Goal: Transaction & Acquisition: Purchase product/service

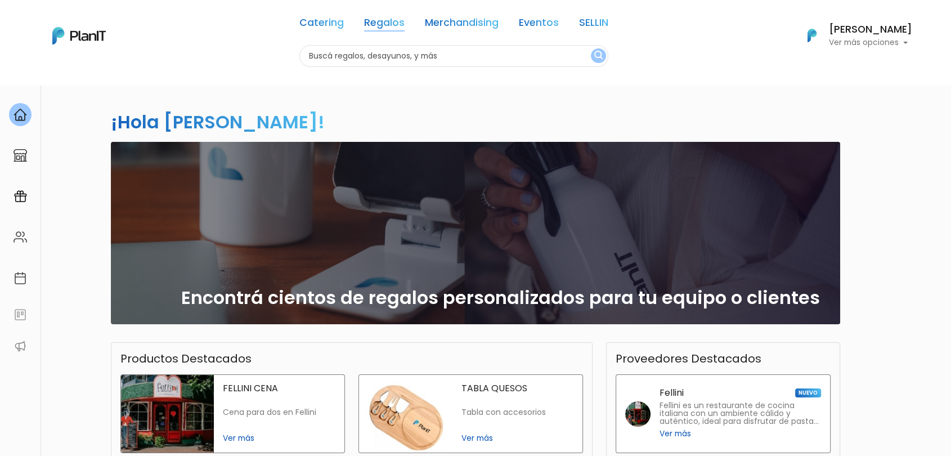
click at [385, 18] on link "Regalos" at bounding box center [384, 25] width 41 height 14
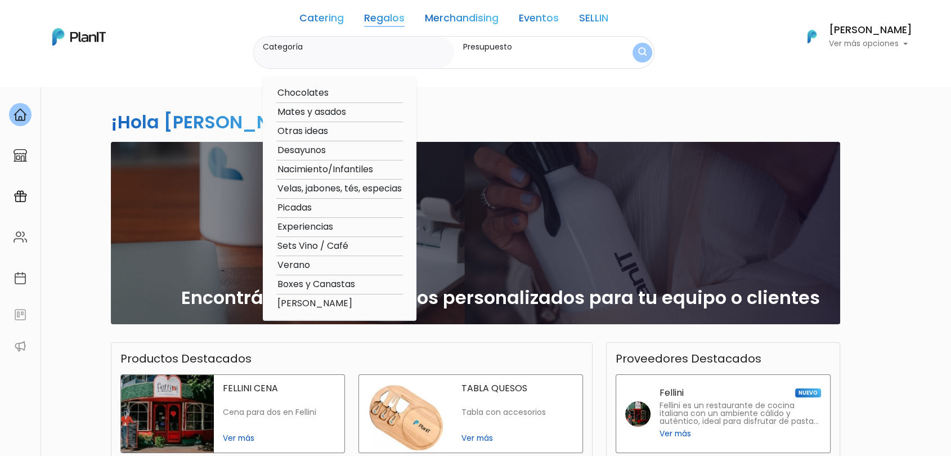
click at [330, 284] on option "Boxes y Canastas" at bounding box center [339, 284] width 127 height 14
type input "Boxes y Canastas"
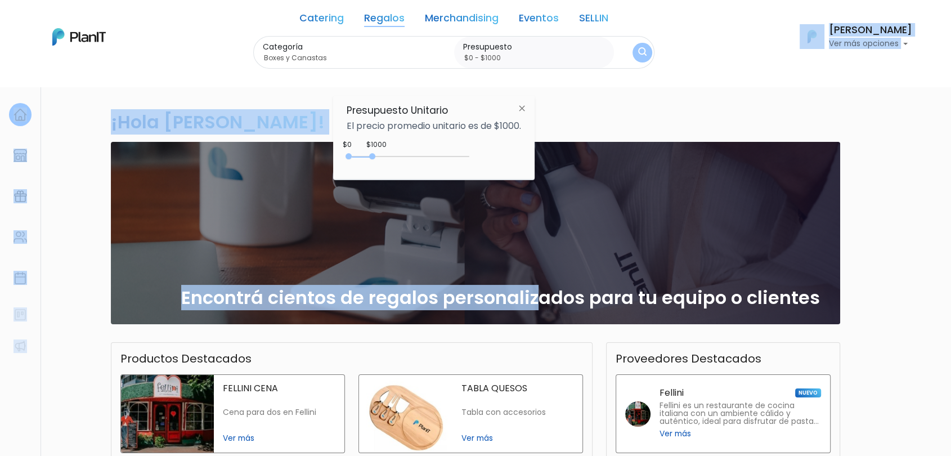
drag, startPoint x: 372, startPoint y: 152, endPoint x: 585, endPoint y: 149, distance: 212.7
click at [585, 149] on body "Catering Regalos Merchandising Eventos SELLIN Catering Regalos Merchandising Ev…" at bounding box center [475, 228] width 951 height 456
click at [447, 156] on div at bounding box center [410, 156] width 118 height 1
type input "$0 - Más de $5000"
drag, startPoint x: 447, startPoint y: 156, endPoint x: 495, endPoint y: 155, distance: 47.8
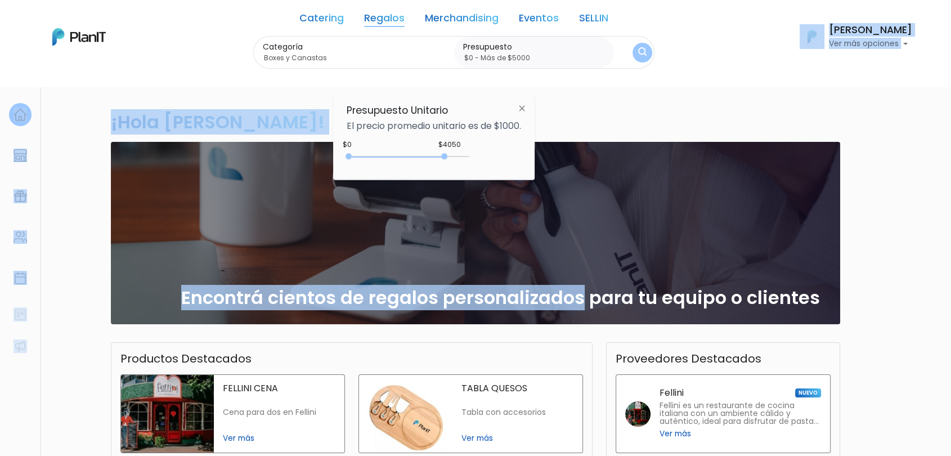
click at [495, 155] on div "$4050 $0 0 : 4050 0 4050 0,5000" at bounding box center [434, 158] width 174 height 23
click at [645, 47] on button "submit" at bounding box center [643, 52] width 20 height 20
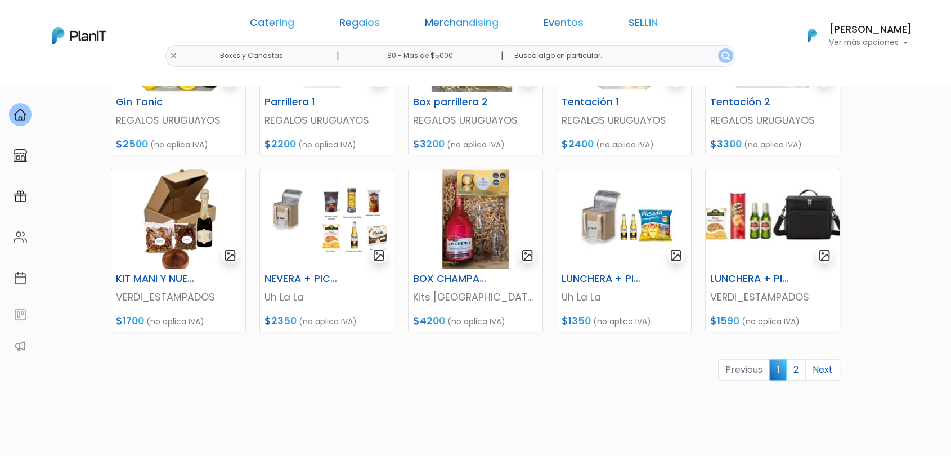
click at [797, 367] on link "2" at bounding box center [796, 369] width 20 height 21
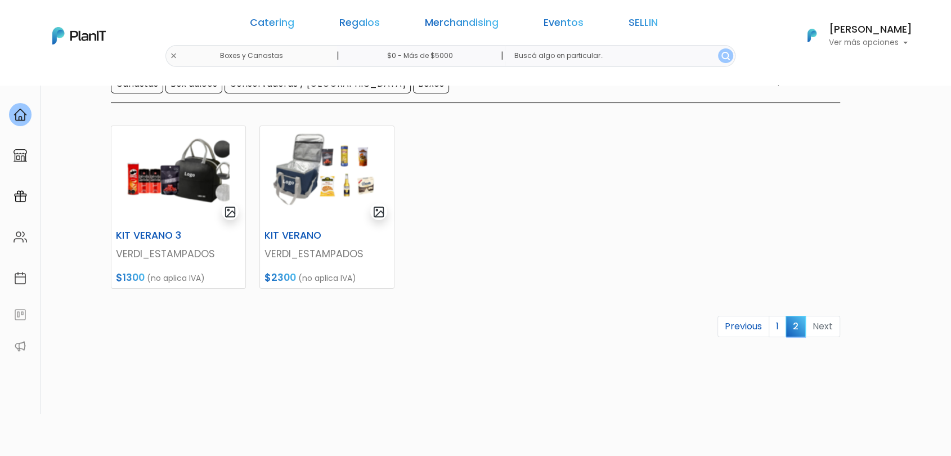
scroll to position [175, 0]
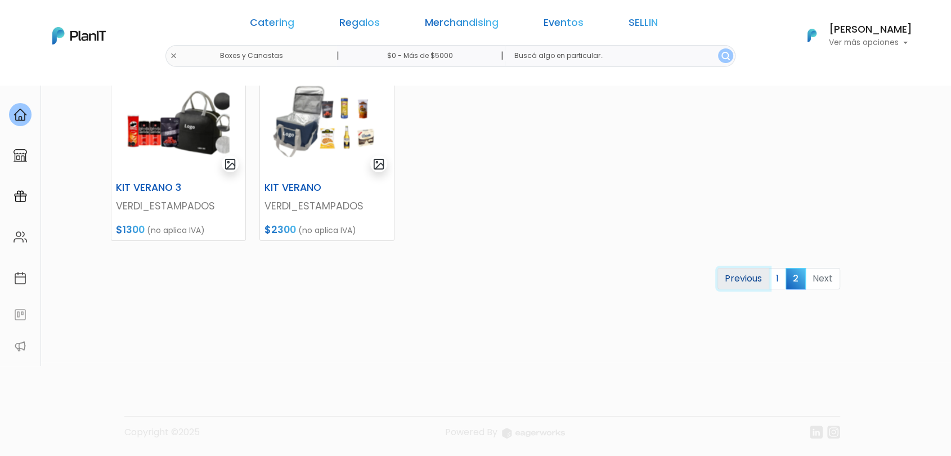
click at [769, 279] on link "Previous" at bounding box center [743, 278] width 52 height 21
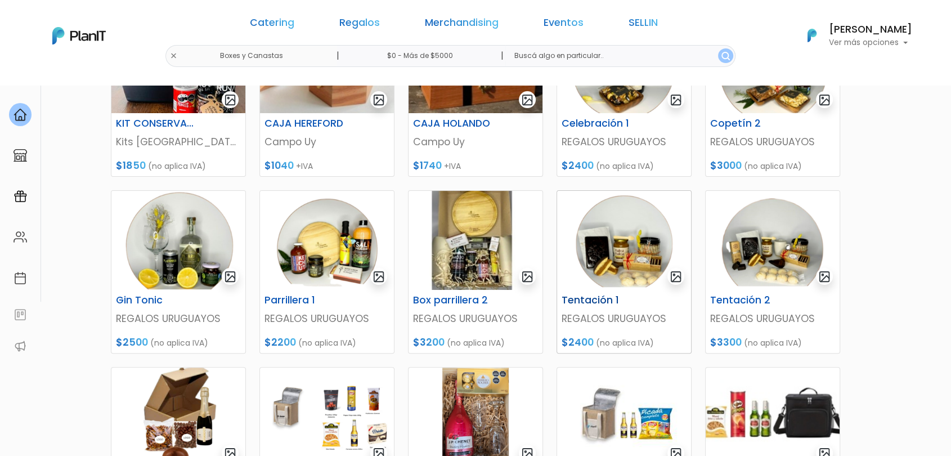
scroll to position [250, 0]
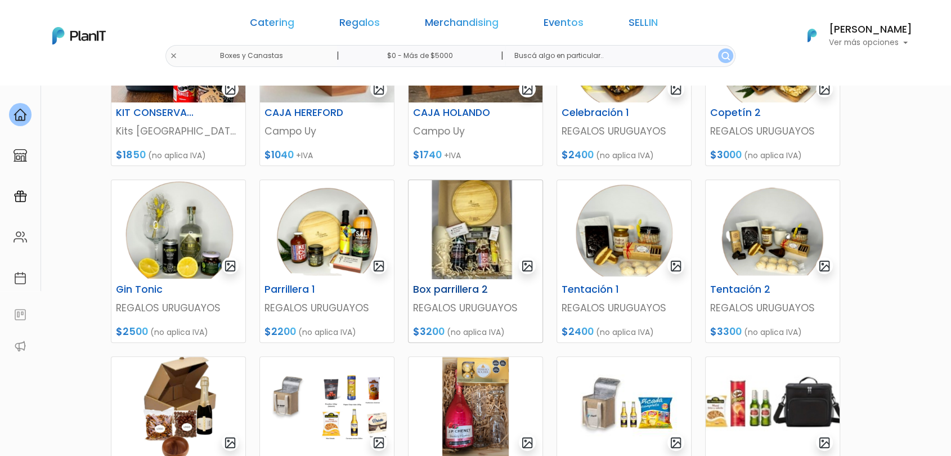
click at [482, 257] on img at bounding box center [476, 229] width 134 height 99
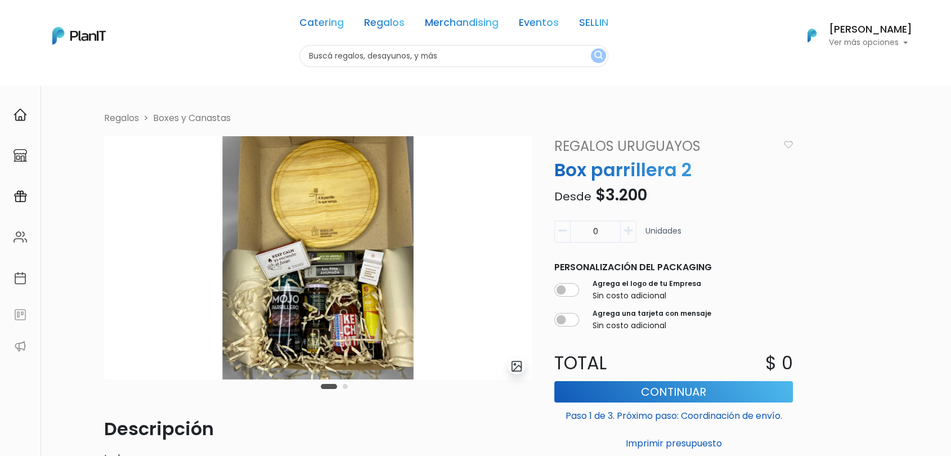
click at [278, 300] on img at bounding box center [318, 257] width 428 height 243
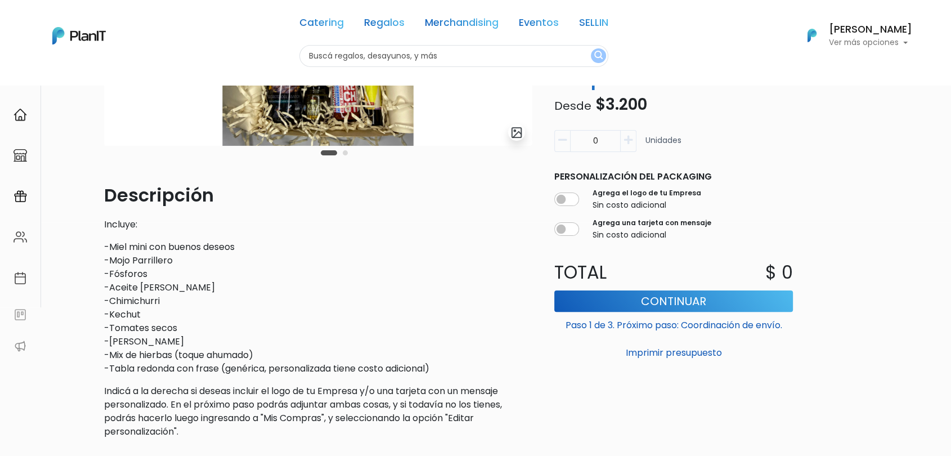
scroll to position [62, 0]
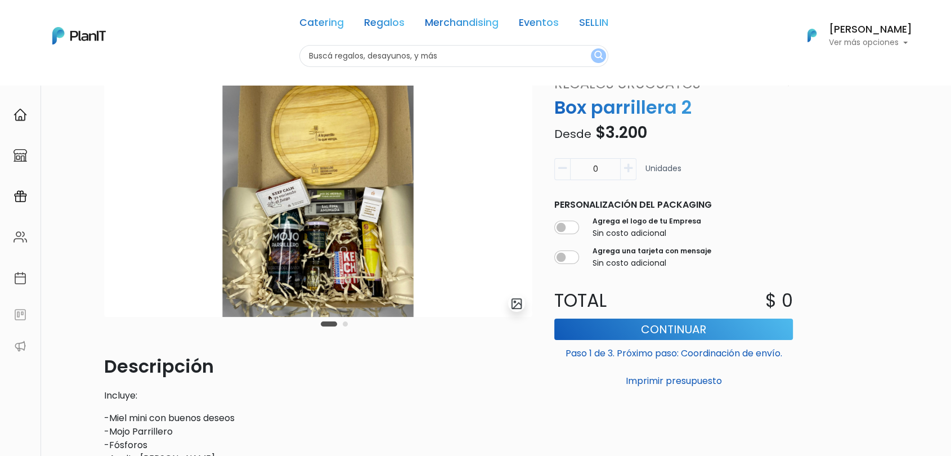
click at [347, 324] on button "Carousel Page 2" at bounding box center [345, 323] width 5 height 5
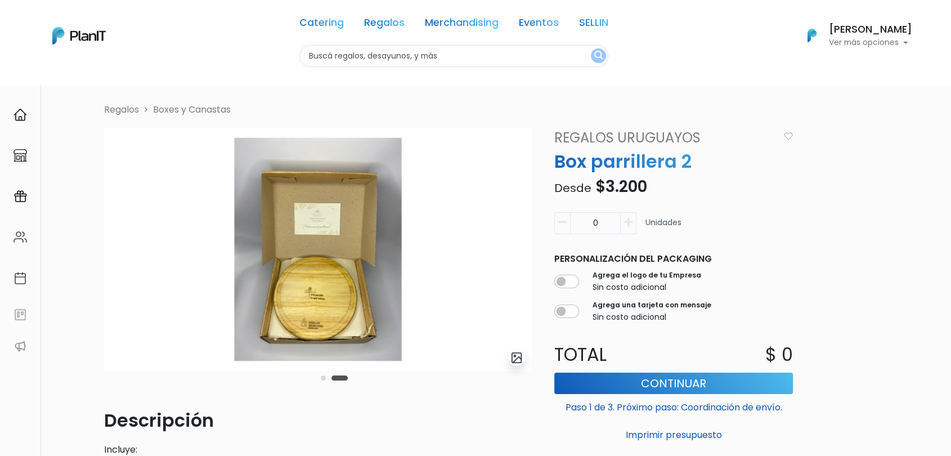
scroll to position [0, 0]
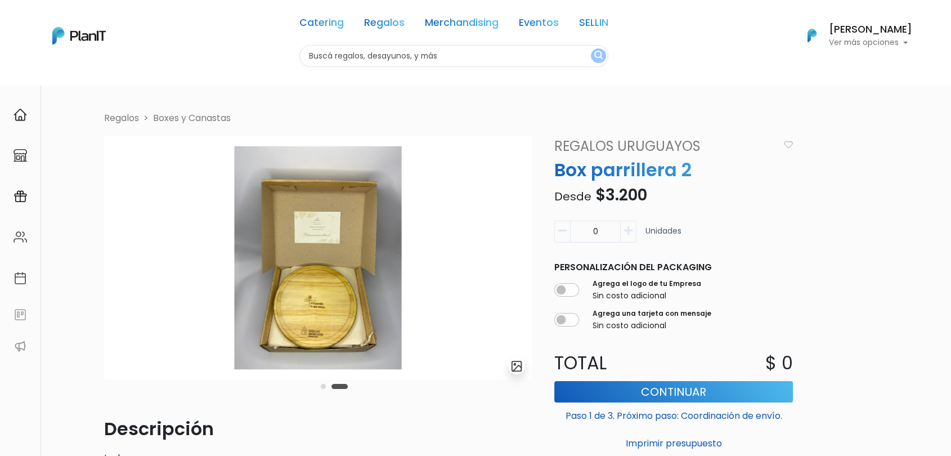
click at [394, 26] on link "Regalos" at bounding box center [384, 25] width 41 height 14
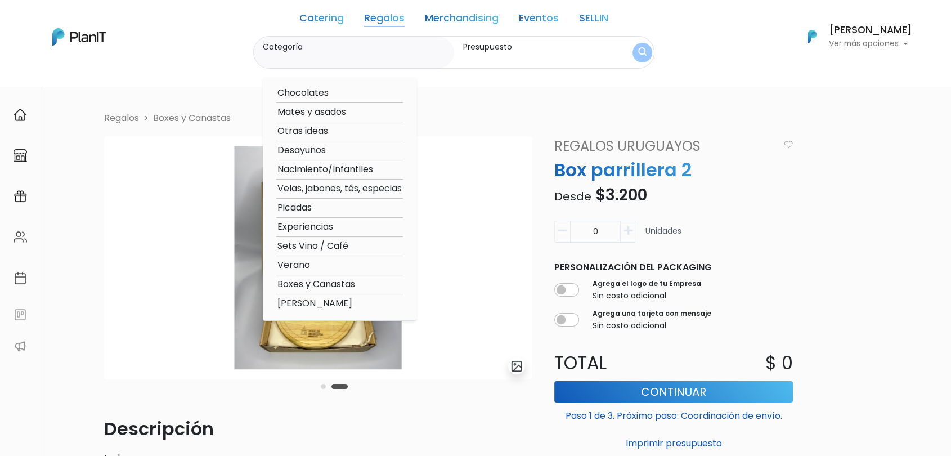
click at [590, 23] on link "SELLIN" at bounding box center [593, 21] width 29 height 14
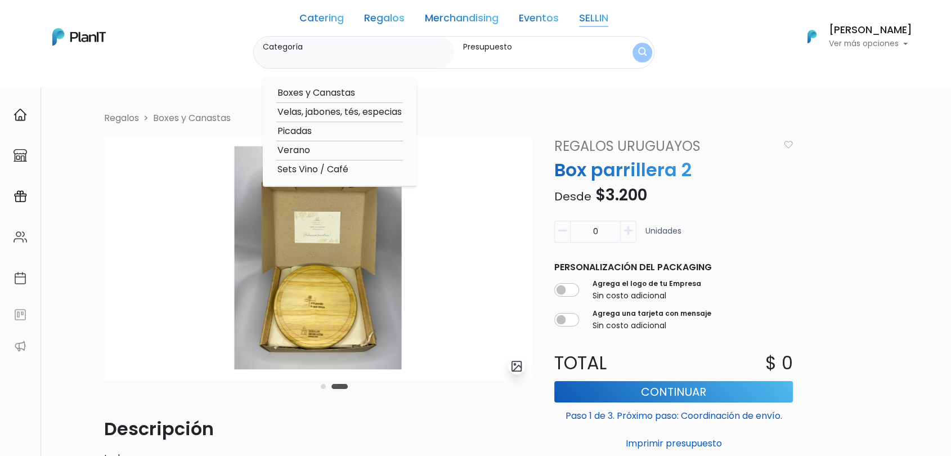
click at [352, 88] on option "Boxes y Canastas" at bounding box center [339, 93] width 127 height 14
type input "Boxes y Canastas"
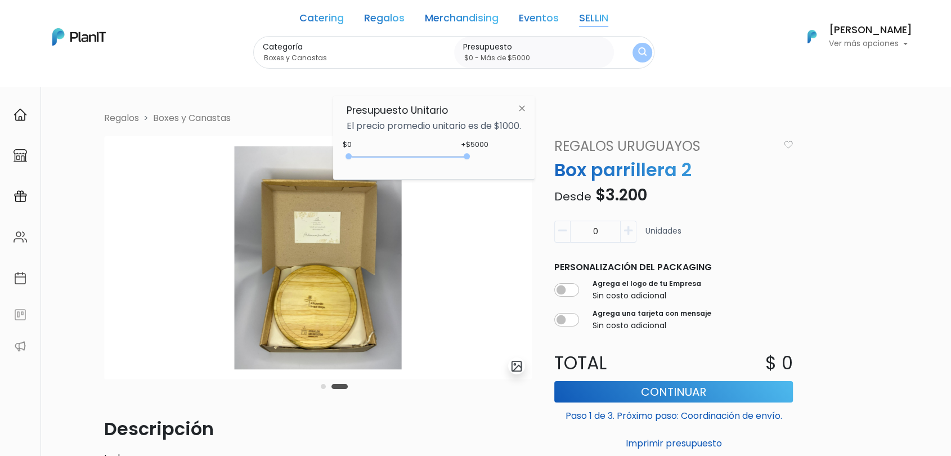
type input "$0 - Más de $5000"
drag, startPoint x: 374, startPoint y: 154, endPoint x: 634, endPoint y: 81, distance: 269.9
click at [509, 160] on div "+$5000 $0 0 : 5000 0 5000 0,5000" at bounding box center [434, 158] width 174 height 23
click at [646, 53] on img "submit" at bounding box center [642, 52] width 9 height 11
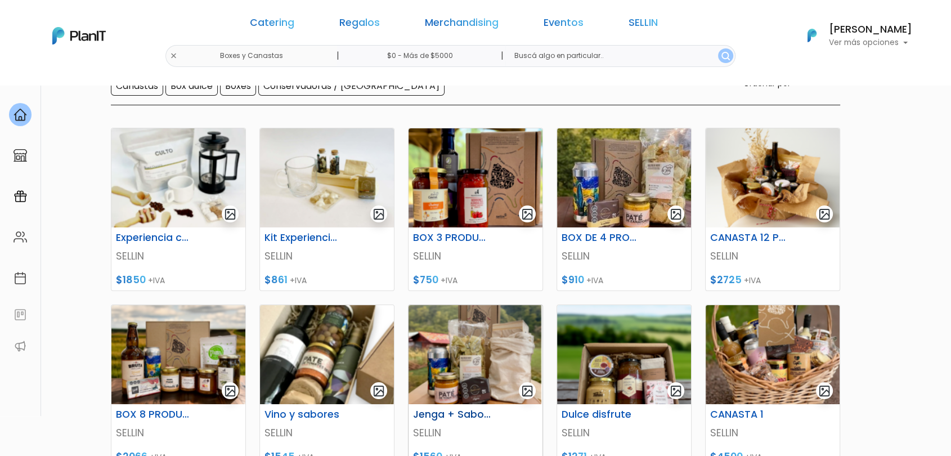
scroll to position [250, 0]
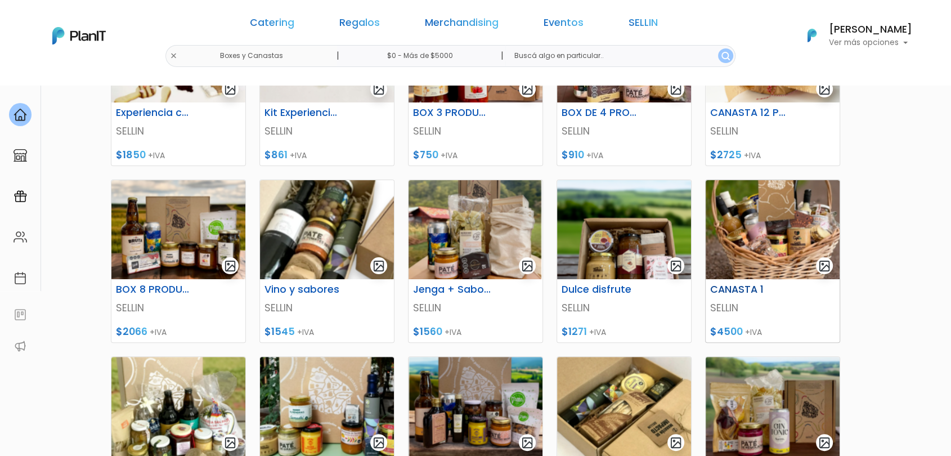
click at [784, 240] on img at bounding box center [773, 229] width 134 height 99
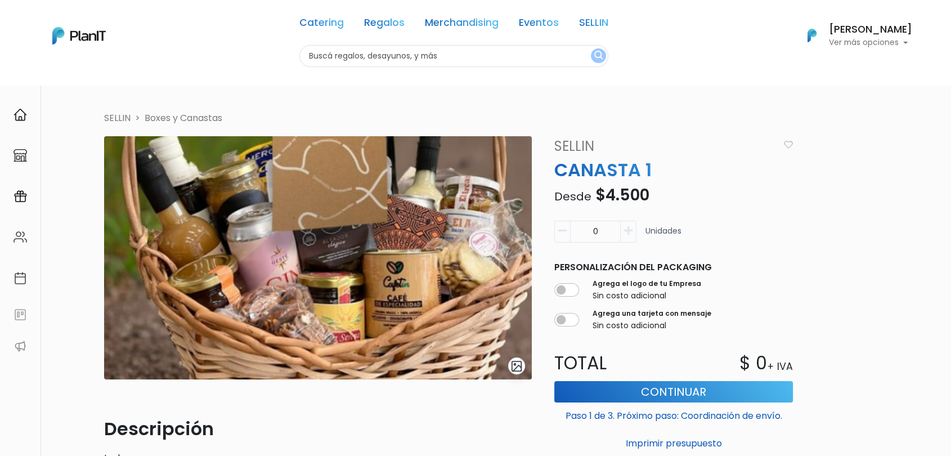
click at [517, 366] on img "submit" at bounding box center [516, 366] width 13 height 13
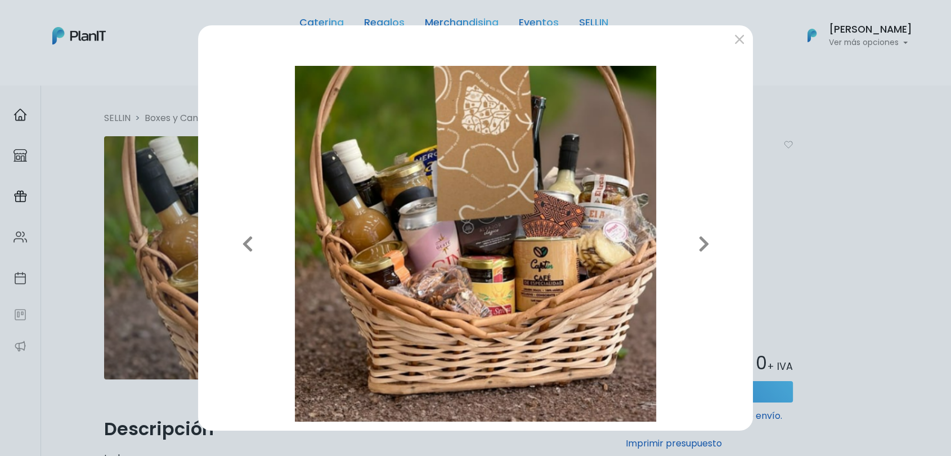
click at [871, 189] on div "Previous Next" at bounding box center [475, 228] width 951 height 456
click at [785, 211] on div "Previous Next" at bounding box center [475, 228] width 951 height 456
click at [708, 239] on icon "button" at bounding box center [703, 244] width 11 height 18
click at [830, 244] on div "Previous Next" at bounding box center [475, 228] width 951 height 456
click at [804, 255] on div "Previous Next" at bounding box center [475, 228] width 951 height 456
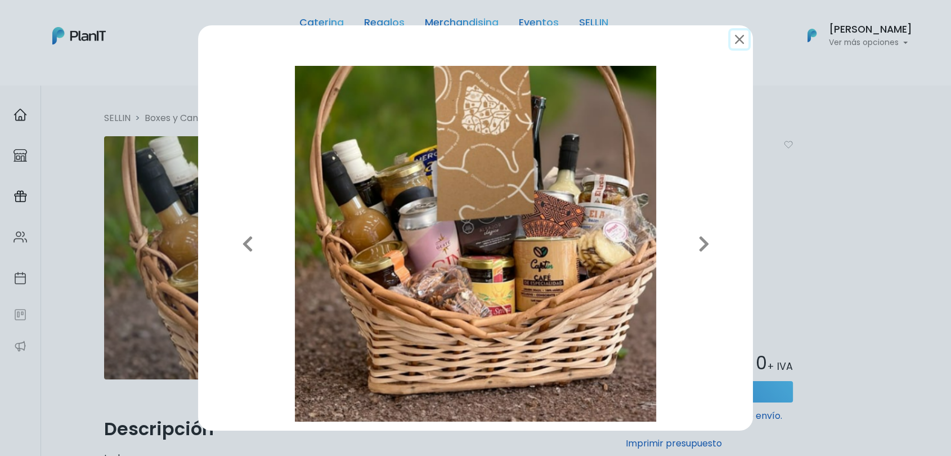
click at [739, 38] on button "submit" at bounding box center [739, 39] width 18 height 18
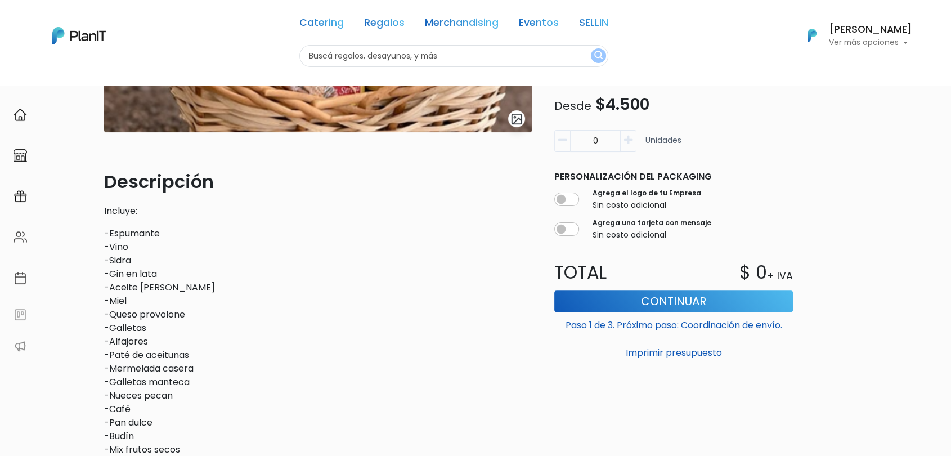
scroll to position [250, 0]
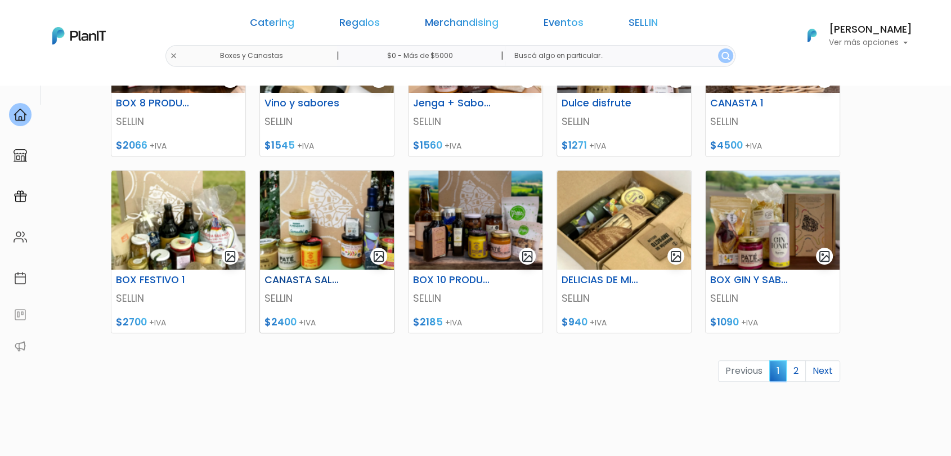
scroll to position [437, 0]
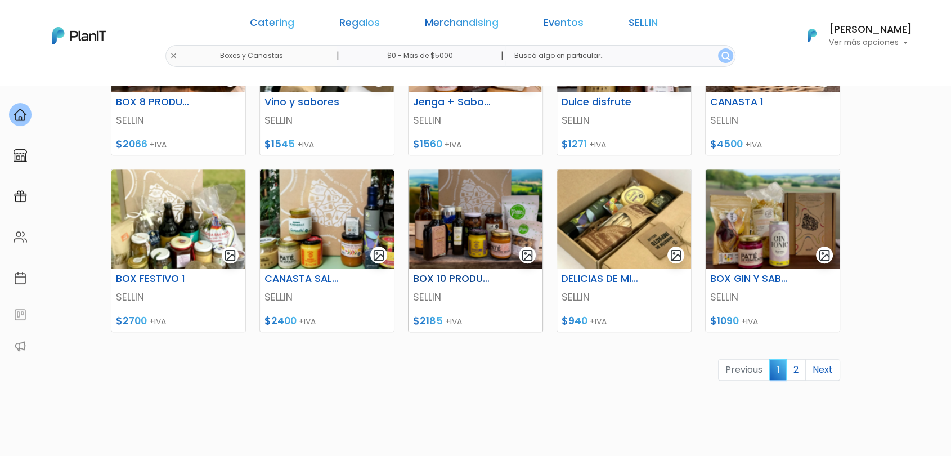
click at [459, 239] on img at bounding box center [476, 218] width 134 height 99
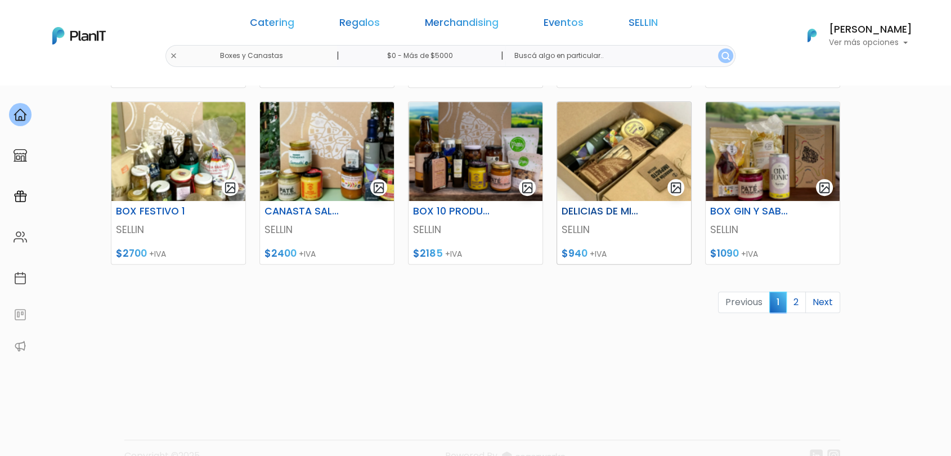
scroll to position [528, 0]
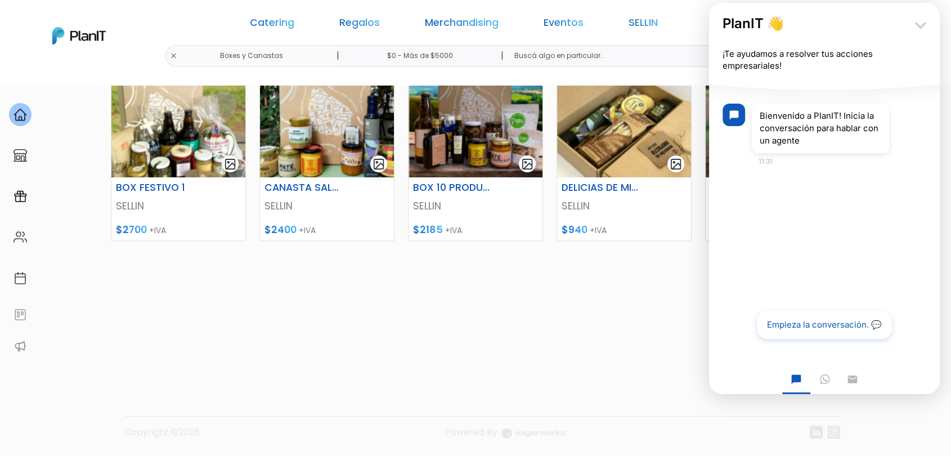
click at [915, 24] on icon "keyboard_arrow_down" at bounding box center [920, 25] width 23 height 23
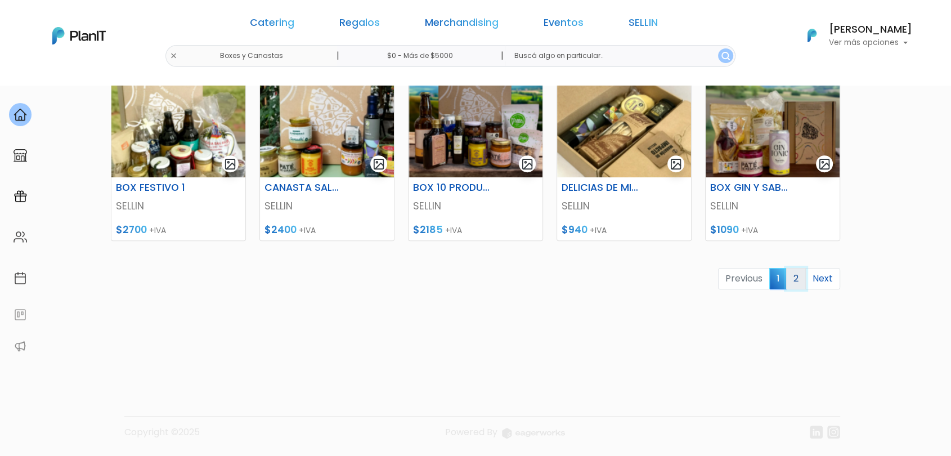
click at [795, 279] on link "2" at bounding box center [796, 278] width 20 height 21
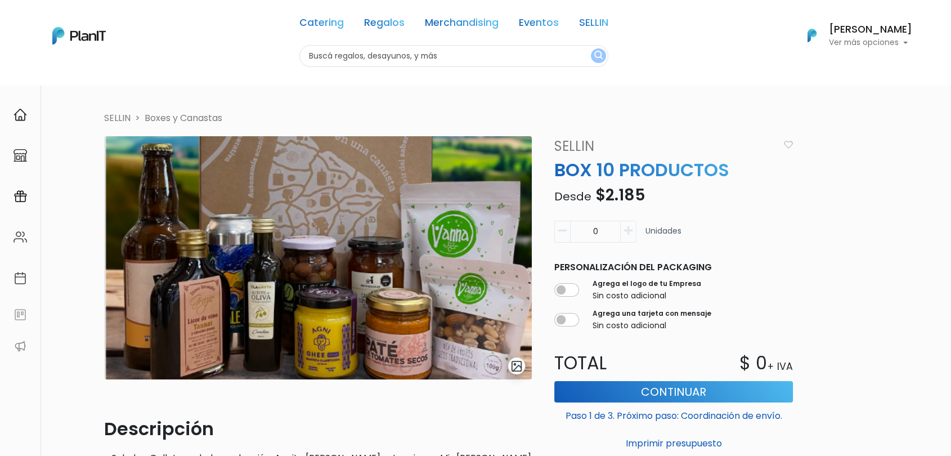
click at [516, 368] on img "submit" at bounding box center [516, 366] width 13 height 13
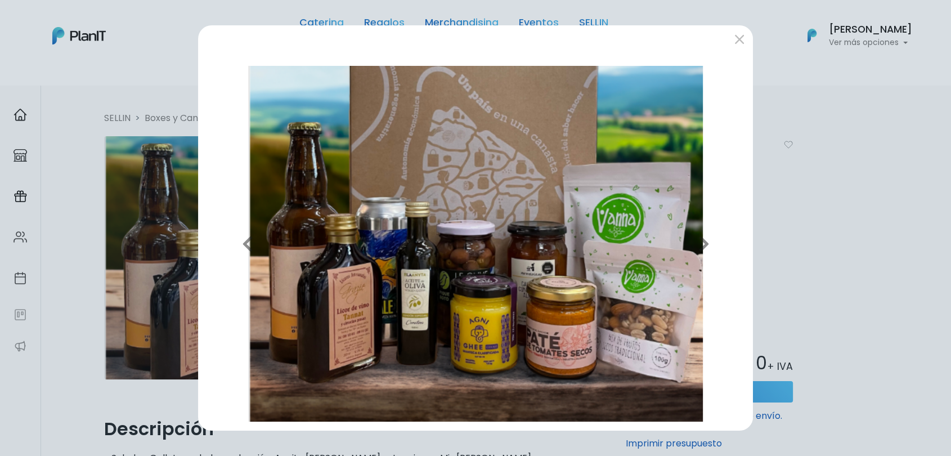
click at [817, 155] on div "Previous Next" at bounding box center [475, 228] width 951 height 456
click at [791, 284] on div "Previous Next" at bounding box center [475, 228] width 951 height 456
click at [730, 42] on button "submit" at bounding box center [739, 39] width 18 height 18
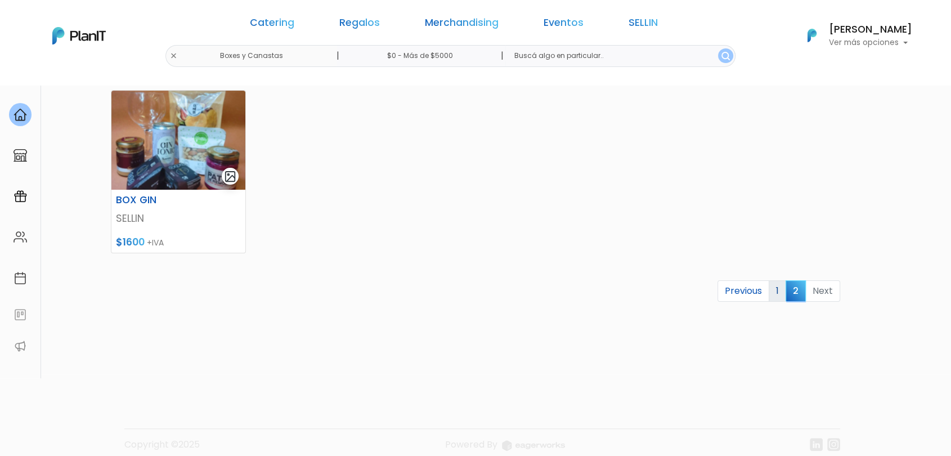
scroll to position [175, 0]
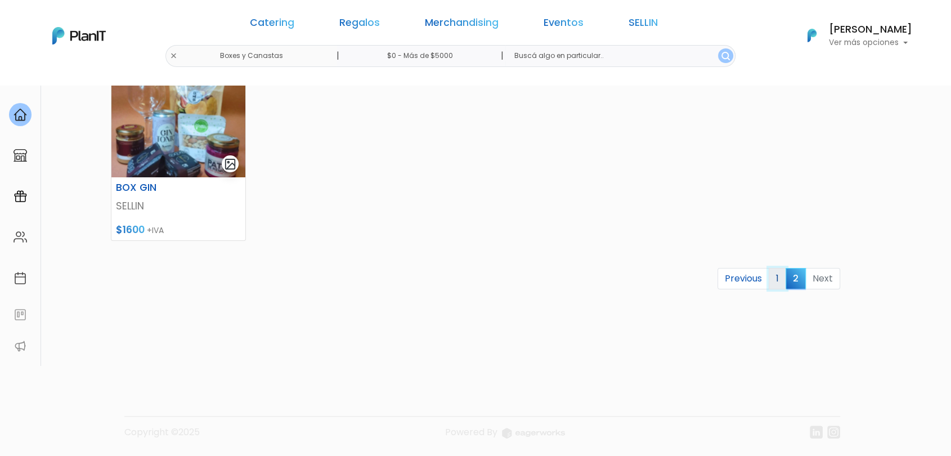
click at [774, 283] on link "1" at bounding box center [777, 278] width 17 height 21
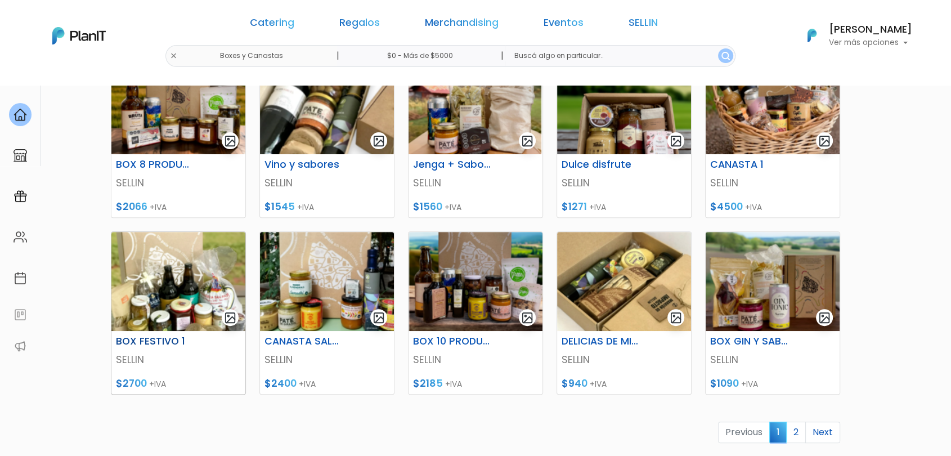
click at [166, 278] on img at bounding box center [178, 281] width 134 height 99
click at [409, 19] on div "Catering Regalos Merchandising Eventos SELLIN" at bounding box center [453, 25] width 433 height 41
click at [380, 21] on link "Regalos" at bounding box center [359, 25] width 41 height 14
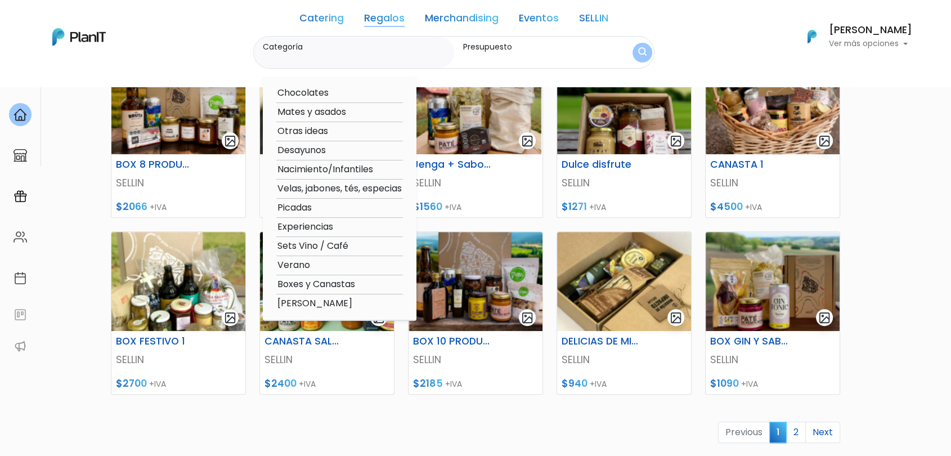
click at [306, 284] on option "Boxes y Canastas" at bounding box center [339, 284] width 127 height 14
type input "Boxes y Canastas"
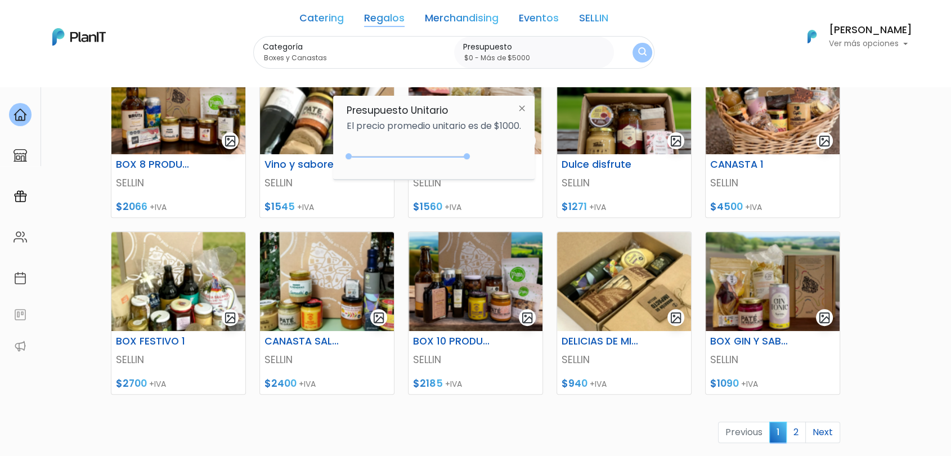
drag, startPoint x: 370, startPoint y: 156, endPoint x: 523, endPoint y: 141, distance: 153.9
click at [498, 148] on div "+$5000 $0 0 : 5000 0 5000 0,5000" at bounding box center [434, 158] width 174 height 23
type input "$0 - Más de $5000"
click at [639, 54] on img "submit" at bounding box center [642, 53] width 11 height 14
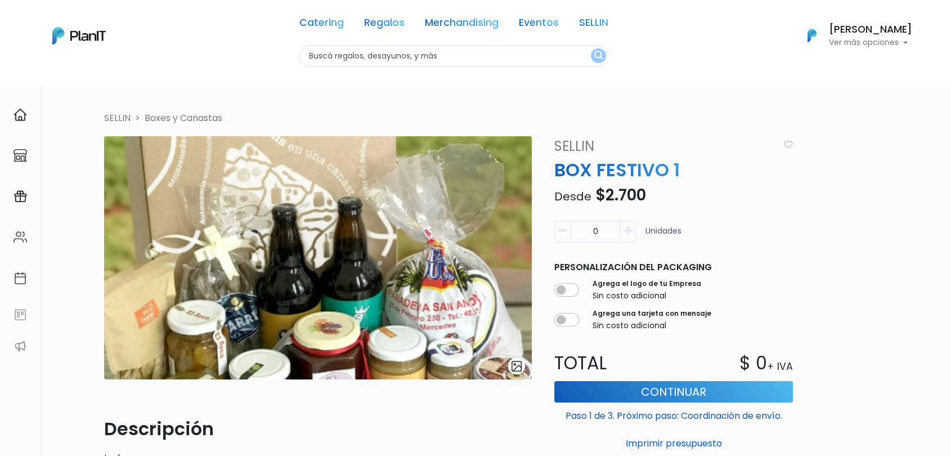
click at [514, 364] on img "submit" at bounding box center [516, 366] width 13 height 13
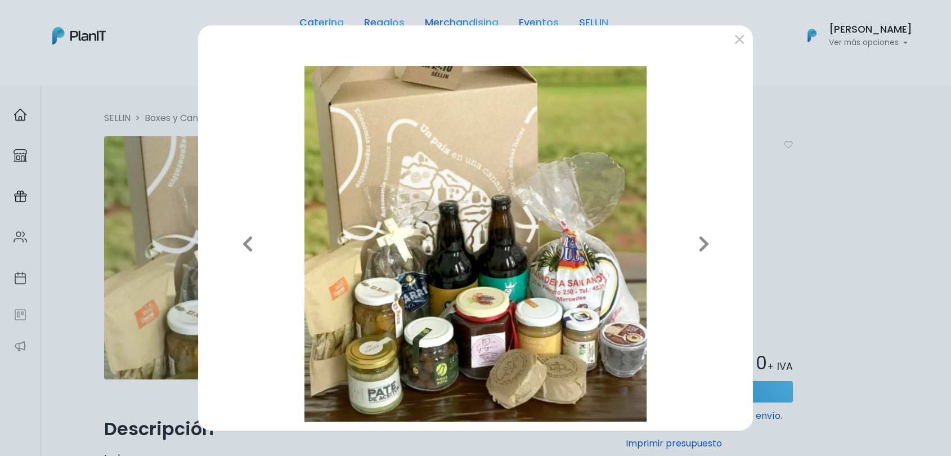
click at [811, 149] on div "Previous Next" at bounding box center [475, 228] width 951 height 456
click at [81, 45] on div "Previous Next" at bounding box center [475, 228] width 951 height 456
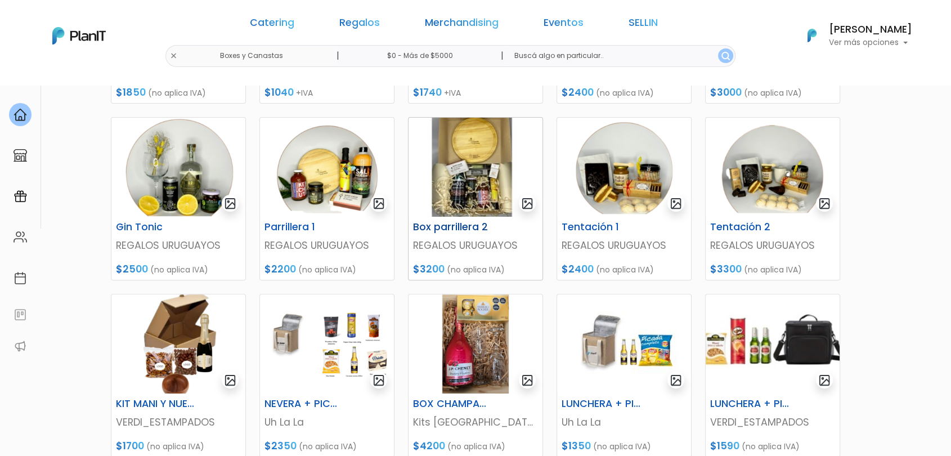
click at [483, 187] on img at bounding box center [476, 167] width 134 height 99
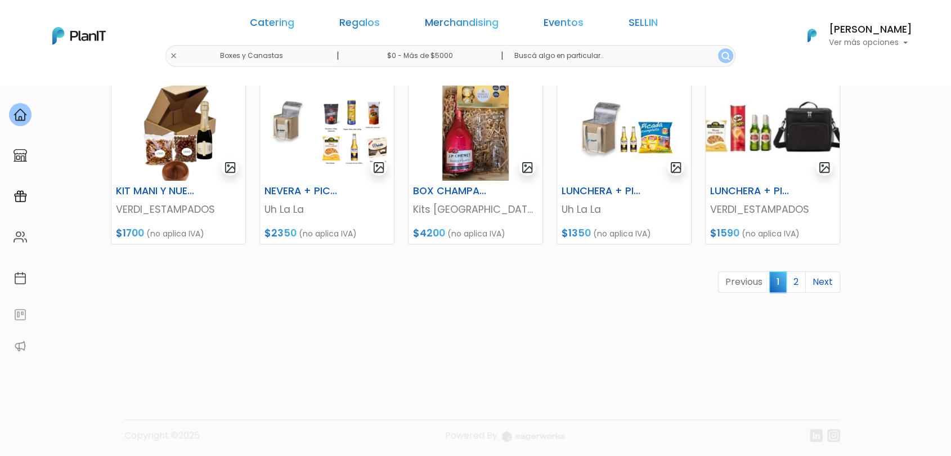
scroll to position [528, 0]
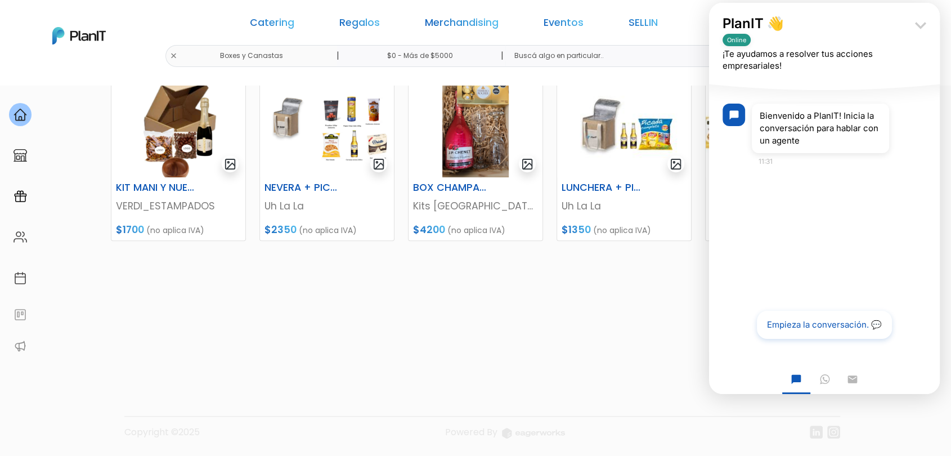
click at [923, 23] on icon "keyboard_arrow_down" at bounding box center [920, 25] width 23 height 23
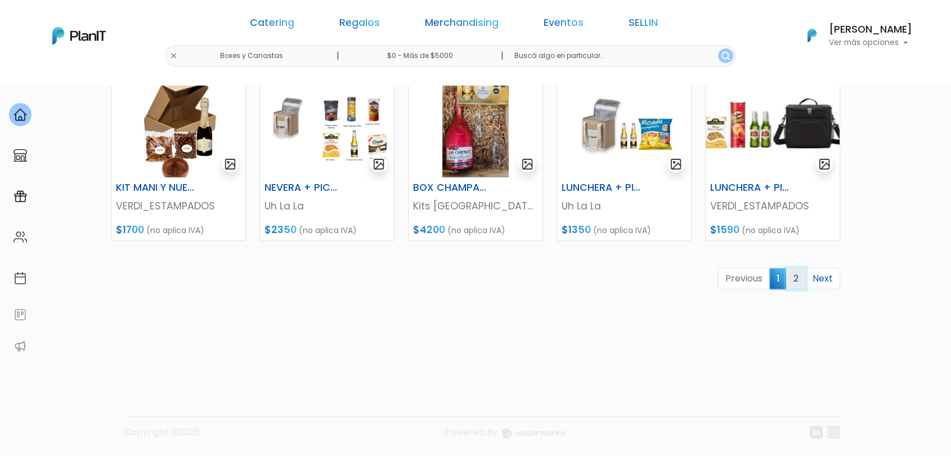
click at [793, 273] on link "2" at bounding box center [796, 278] width 20 height 21
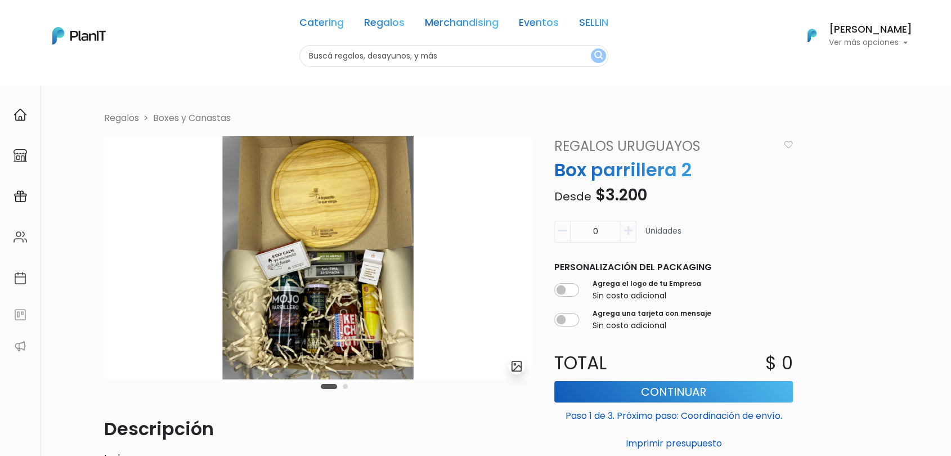
click at [293, 290] on img at bounding box center [318, 257] width 428 height 243
click at [458, 317] on img at bounding box center [318, 257] width 428 height 243
click at [346, 386] on button "Carousel Page 2" at bounding box center [345, 386] width 5 height 5
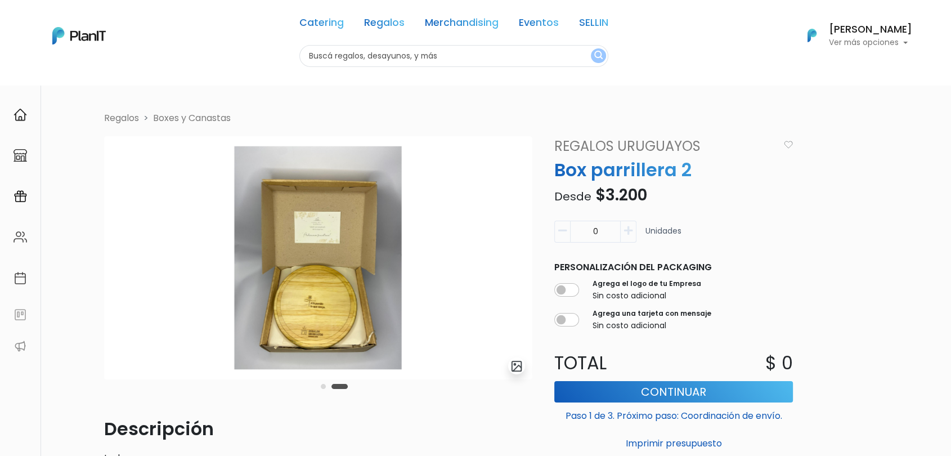
click at [322, 387] on button "Carousel Page 1" at bounding box center [323, 386] width 5 height 5
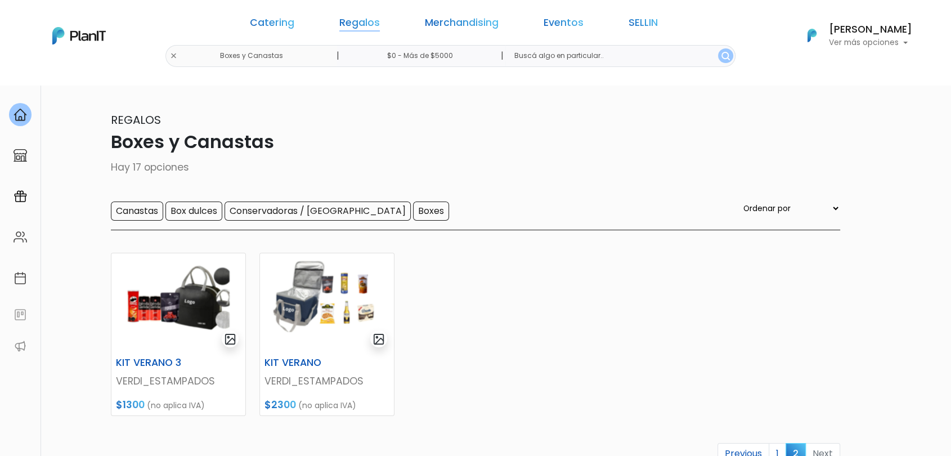
click at [380, 26] on link "Regalos" at bounding box center [359, 25] width 41 height 14
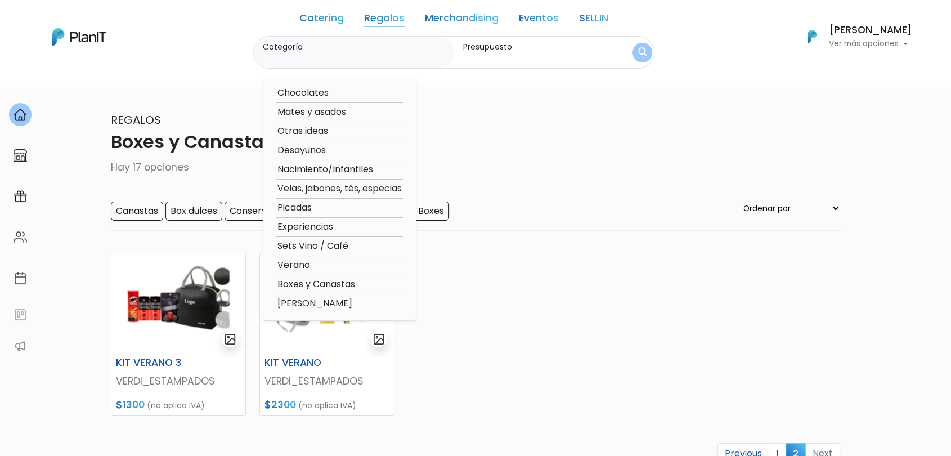
click at [299, 307] on option "[PERSON_NAME]" at bounding box center [339, 304] width 127 height 14
type input "[PERSON_NAME]"
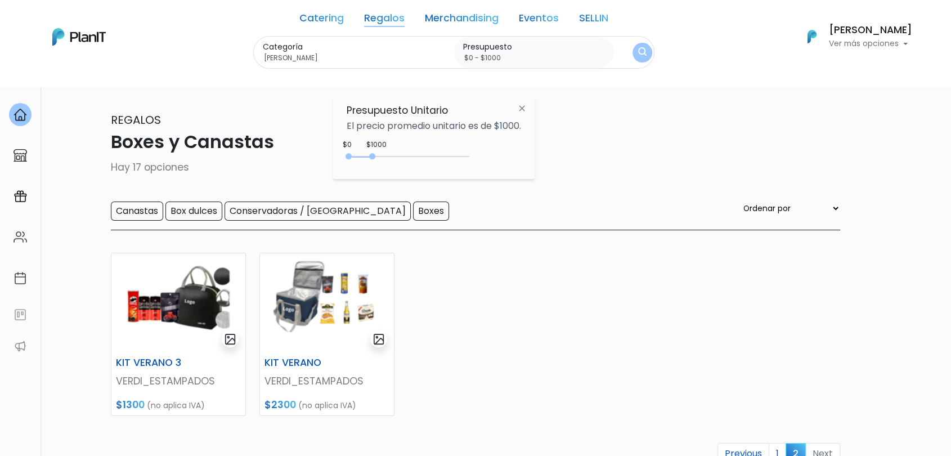
drag, startPoint x: 370, startPoint y: 152, endPoint x: 481, endPoint y: 153, distance: 111.4
click at [481, 153] on div "$1000 $0 0 : 1000 0 1000 0,1000" at bounding box center [434, 158] width 174 height 23
click at [438, 160] on div "0 : 3700 0 3700" at bounding box center [410, 158] width 118 height 11
type input "$0 - Más de $5000"
drag, startPoint x: 461, startPoint y: 157, endPoint x: 564, endPoint y: 136, distance: 105.1
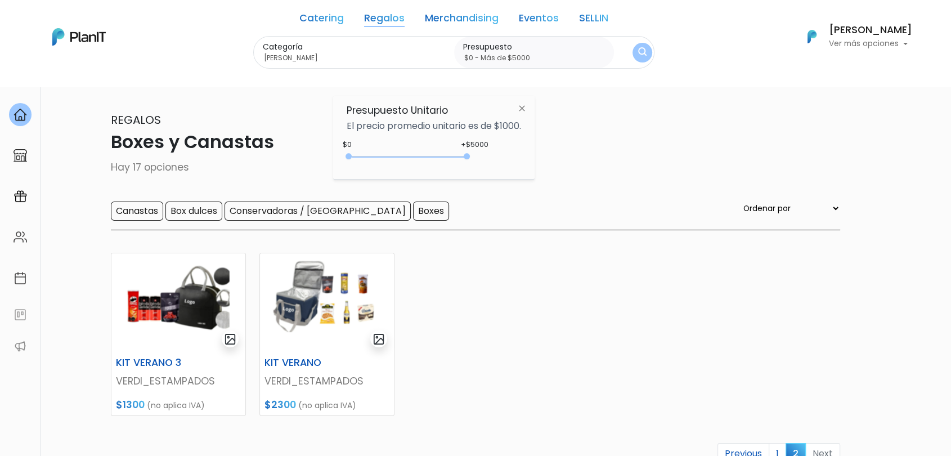
click at [533, 156] on div "Presupuesto Unitario El precio promedio unitario es de $1000. +$5000 $0 0 : 500…" at bounding box center [433, 138] width 201 height 84
click at [651, 61] on button "submit" at bounding box center [642, 52] width 29 height 29
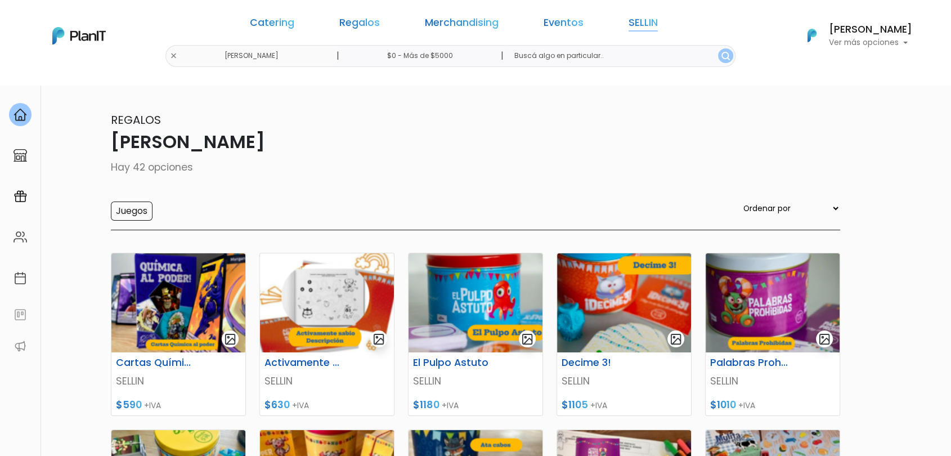
click at [629, 22] on link "SELLIN" at bounding box center [643, 25] width 29 height 14
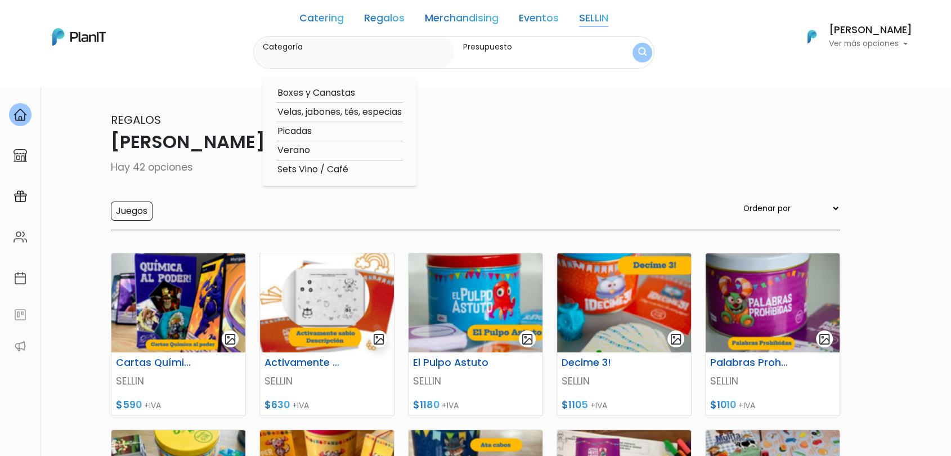
click at [312, 96] on option "Boxes y Canastas" at bounding box center [339, 93] width 127 height 14
type input "Boxes y Canastas"
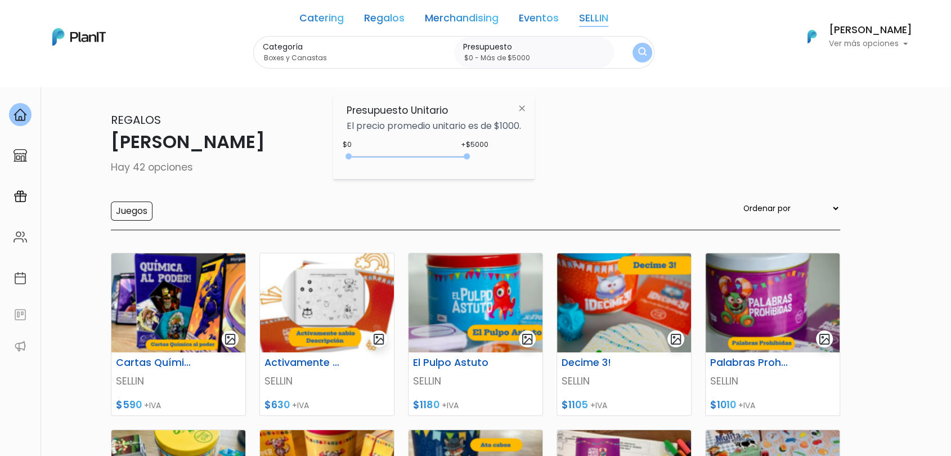
type input "$0 - Más de $5000"
drag, startPoint x: 371, startPoint y: 158, endPoint x: 483, endPoint y: 158, distance: 112.0
click at [483, 158] on div "+$5000 $0 0 : 5000 0 5000 0,5000" at bounding box center [434, 158] width 174 height 23
click at [653, 56] on button "submit" at bounding box center [643, 52] width 21 height 21
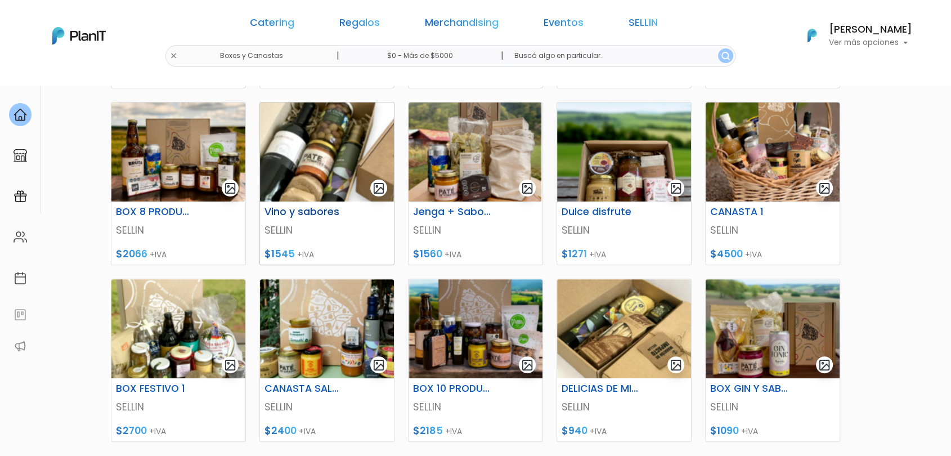
scroll to position [312, 0]
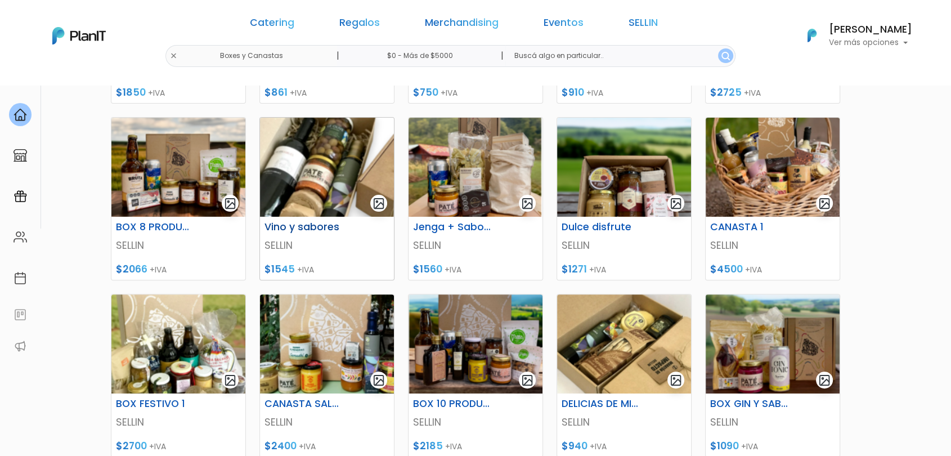
click at [348, 153] on img at bounding box center [327, 167] width 134 height 99
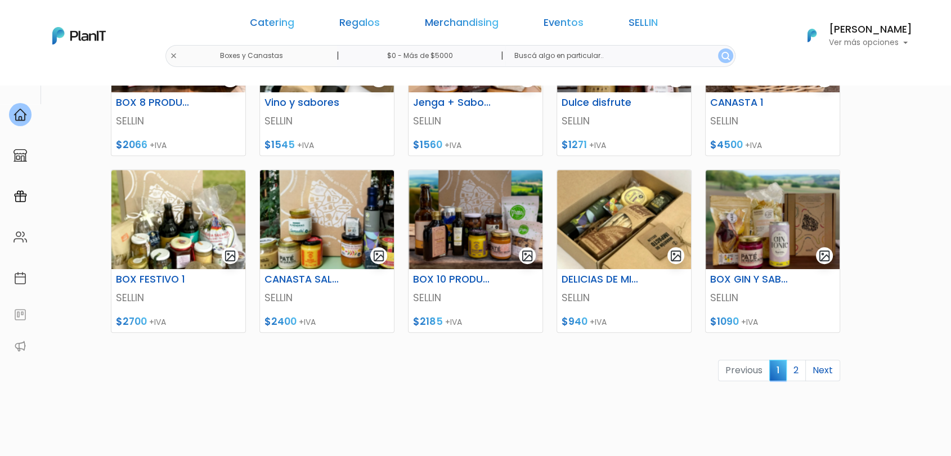
scroll to position [437, 0]
click at [531, 256] on img "submit" at bounding box center [527, 255] width 13 height 13
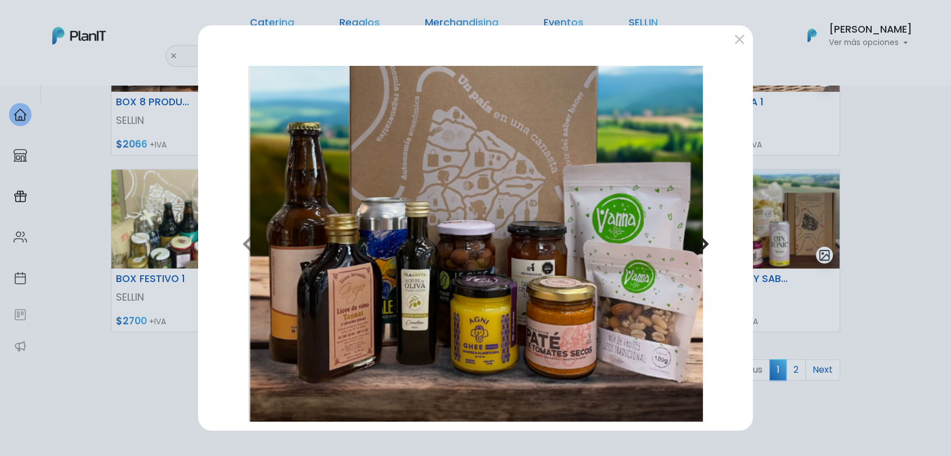
click at [710, 248] on button "Next" at bounding box center [703, 244] width 80 height 356
click at [704, 244] on icon "button" at bounding box center [703, 244] width 11 height 18
click at [733, 42] on button "submit" at bounding box center [739, 39] width 18 height 18
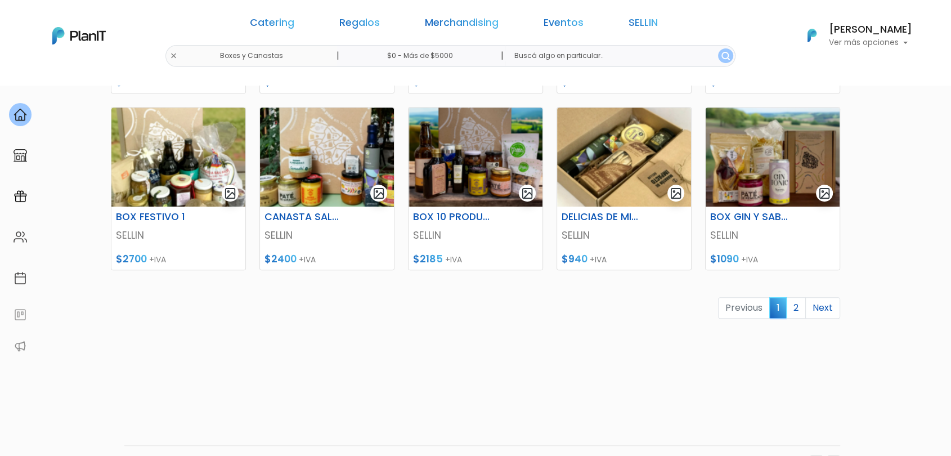
scroll to position [528, 0]
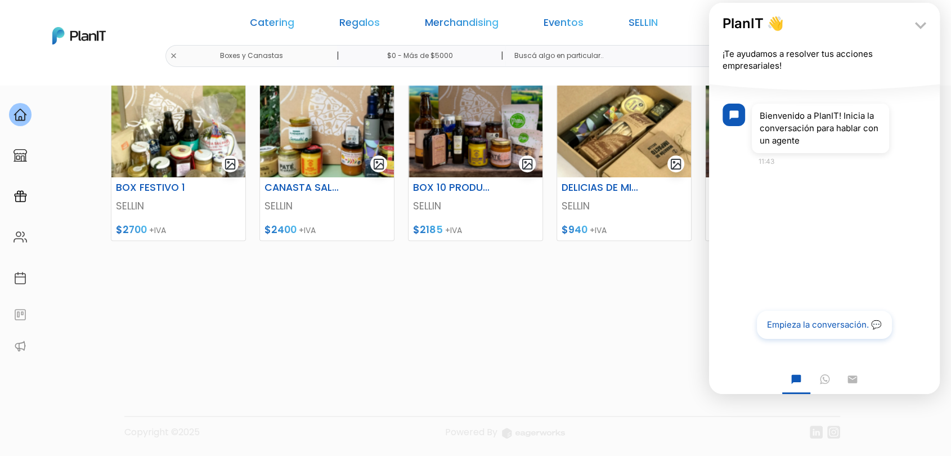
click at [508, 357] on div "Experiencia café Prensa Francesa SELLIN $1850 +IVA Kit Experiencia Completa SEL…" at bounding box center [475, 36] width 743 height 651
click at [915, 28] on icon "keyboard_arrow_down" at bounding box center [920, 25] width 23 height 23
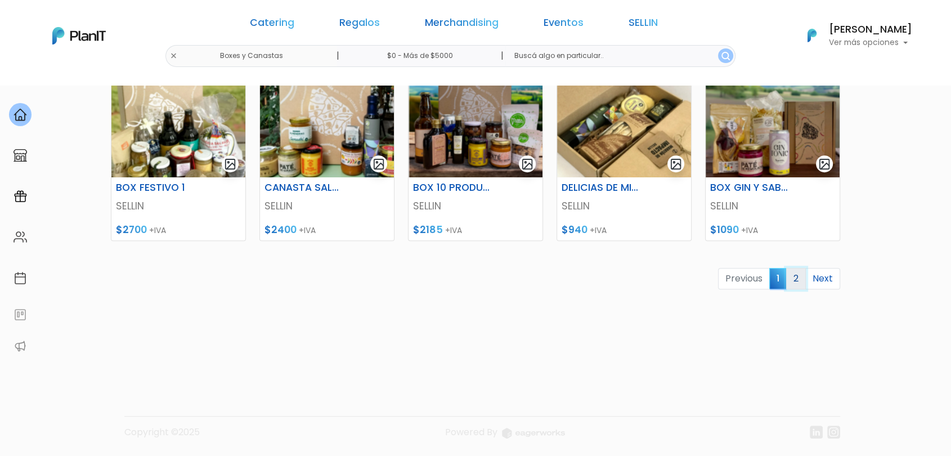
click at [795, 282] on link "2" at bounding box center [796, 278] width 20 height 21
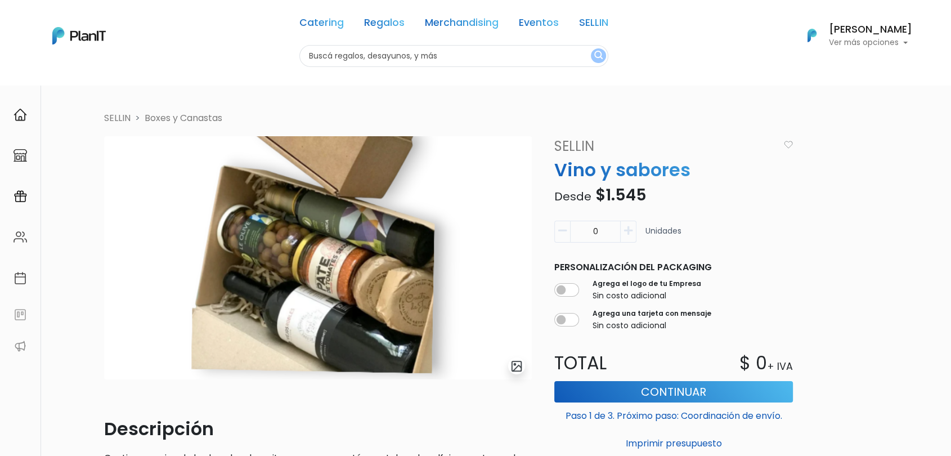
click at [519, 367] on img "submit" at bounding box center [516, 366] width 13 height 13
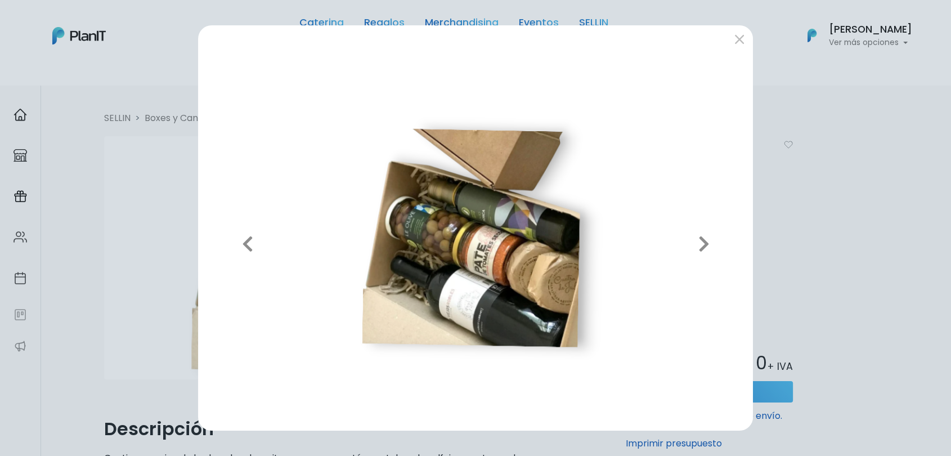
click at [827, 118] on div "Previous Next" at bounding box center [475, 228] width 951 height 456
click at [700, 243] on icon "button" at bounding box center [703, 244] width 11 height 18
click at [744, 33] on button "submit" at bounding box center [739, 39] width 18 height 18
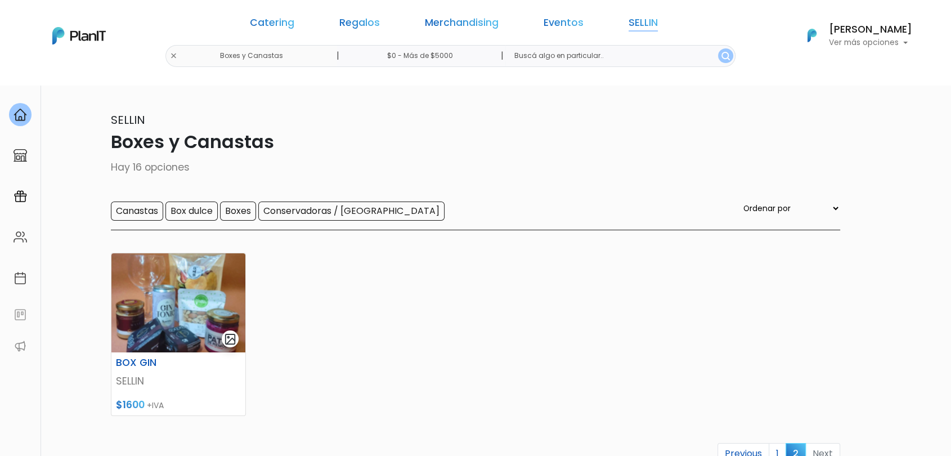
click at [629, 26] on link "SELLIN" at bounding box center [643, 25] width 29 height 14
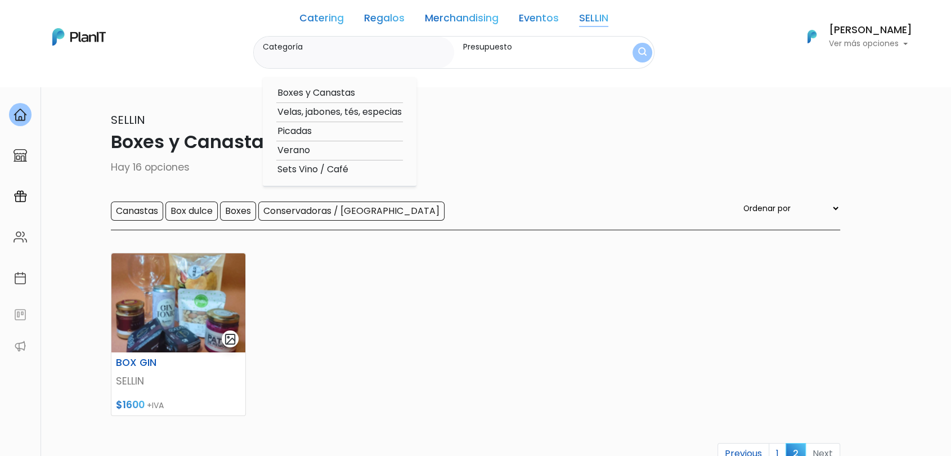
click at [305, 93] on option "Boxes y Canastas" at bounding box center [339, 93] width 127 height 14
type input "Boxes y Canastas"
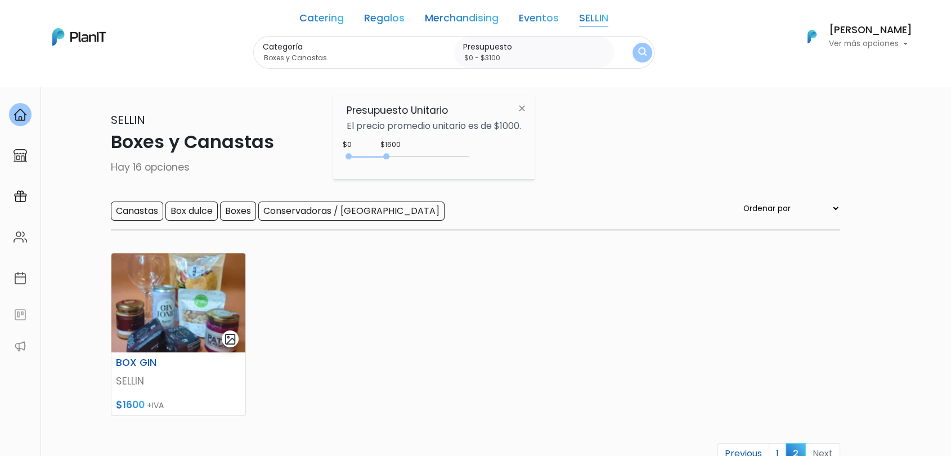
drag, startPoint x: 376, startPoint y: 155, endPoint x: 424, endPoint y: 155, distance: 48.4
click at [424, 155] on div "0 : 1600 0 1600" at bounding box center [410, 158] width 118 height 11
drag, startPoint x: 419, startPoint y: 155, endPoint x: 587, endPoint y: 113, distance: 173.6
click at [517, 150] on div "$3600 $0 0 : 3600 0 3600 0,5000" at bounding box center [434, 158] width 174 height 23
type input "$0 - Más de $5000"
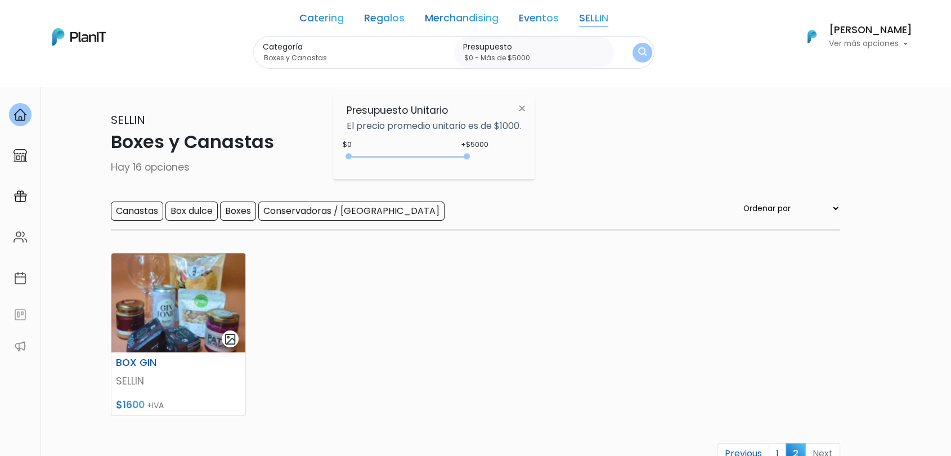
click at [651, 55] on button "submit" at bounding box center [643, 52] width 20 height 20
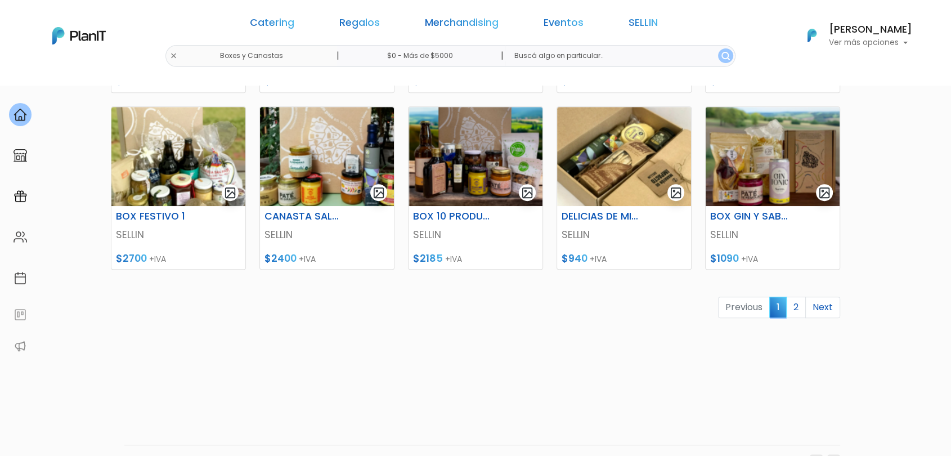
scroll to position [528, 0]
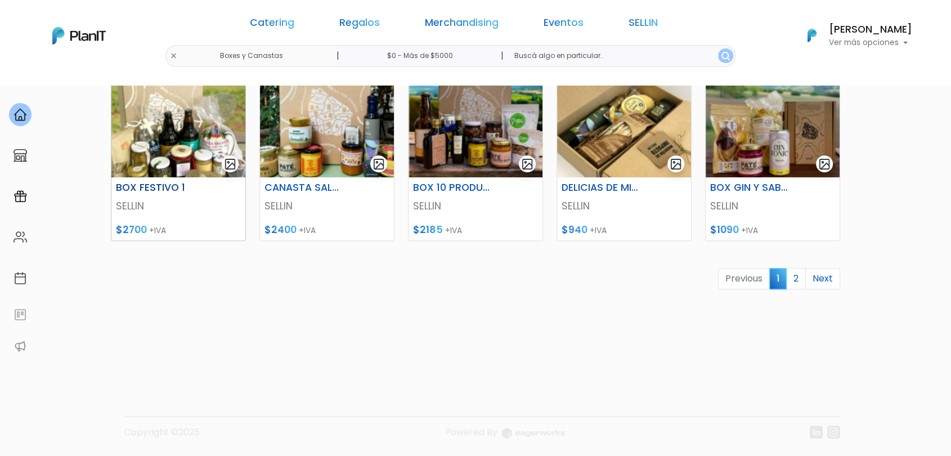
click at [198, 156] on img at bounding box center [178, 127] width 134 height 99
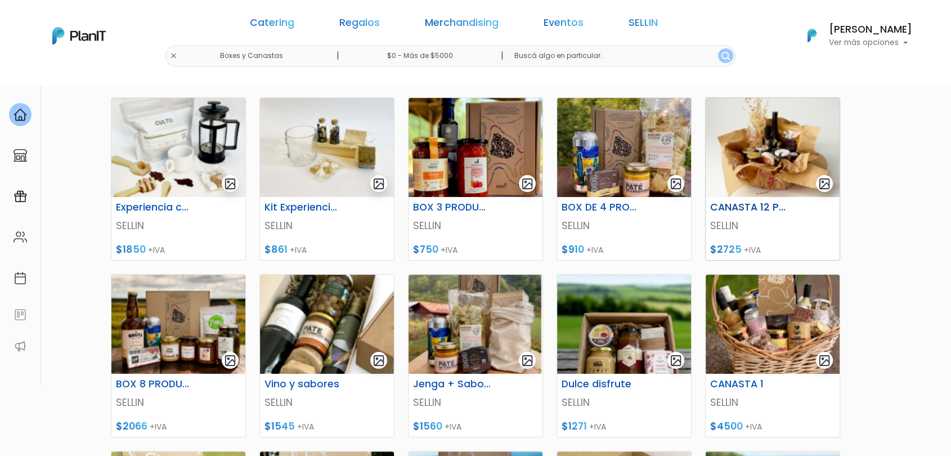
scroll to position [153, 0]
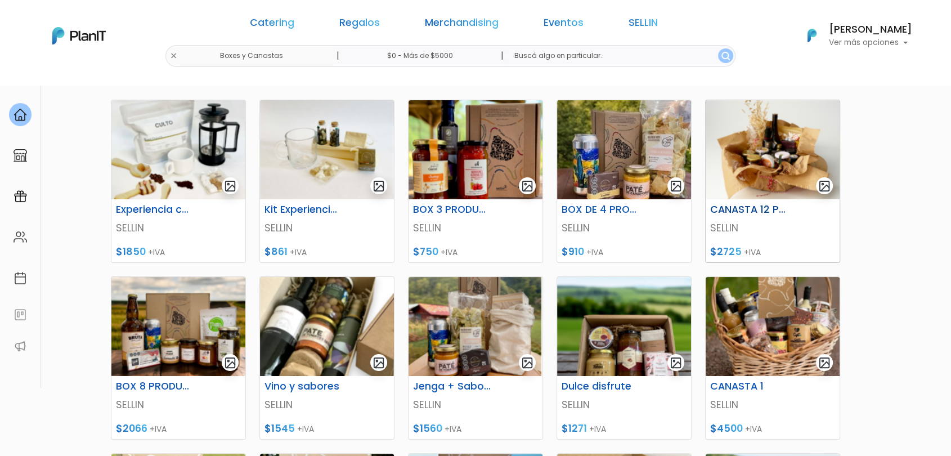
click at [787, 169] on img at bounding box center [773, 149] width 134 height 99
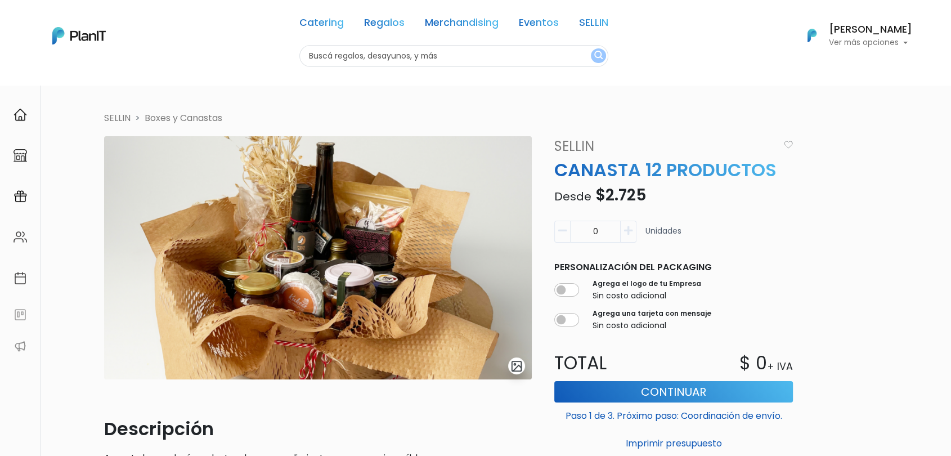
click at [519, 369] on img "submit" at bounding box center [516, 366] width 13 height 13
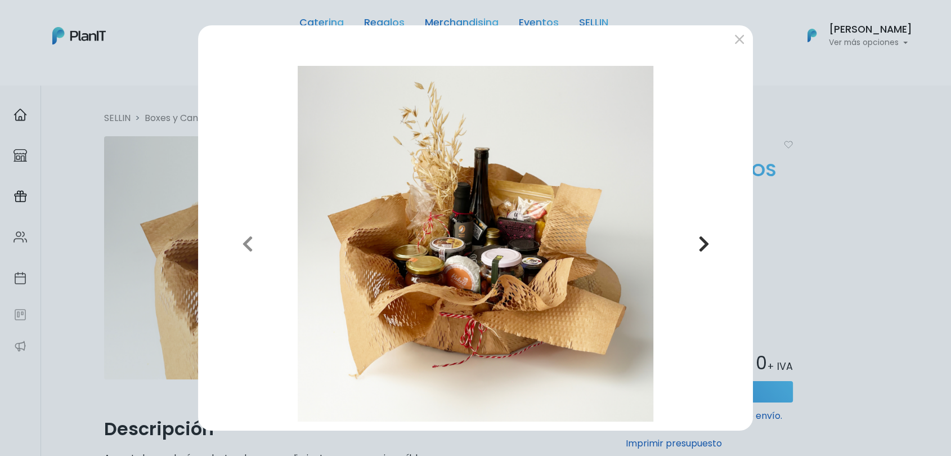
click at [696, 248] on button "Next" at bounding box center [703, 244] width 80 height 356
click at [812, 173] on div "Previous Next" at bounding box center [475, 228] width 951 height 456
click at [726, 36] on div at bounding box center [475, 41] width 555 height 32
click at [731, 38] on button "submit" at bounding box center [739, 39] width 18 height 18
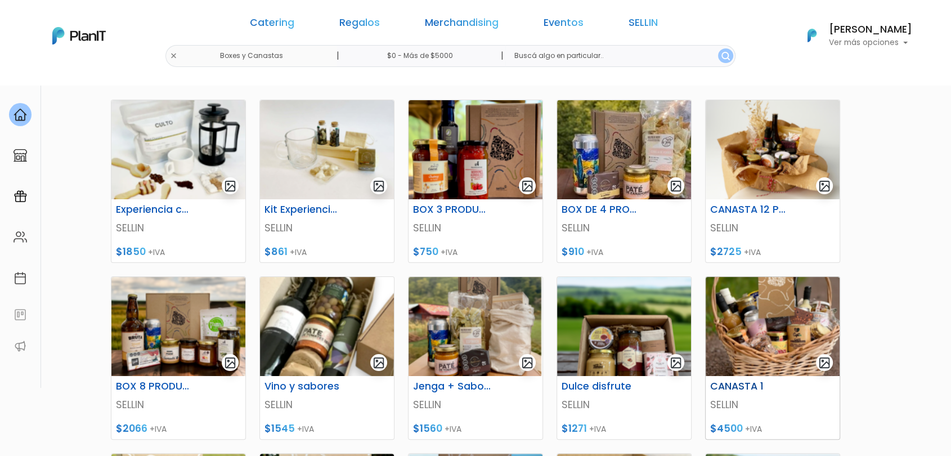
click at [782, 344] on img at bounding box center [773, 326] width 134 height 99
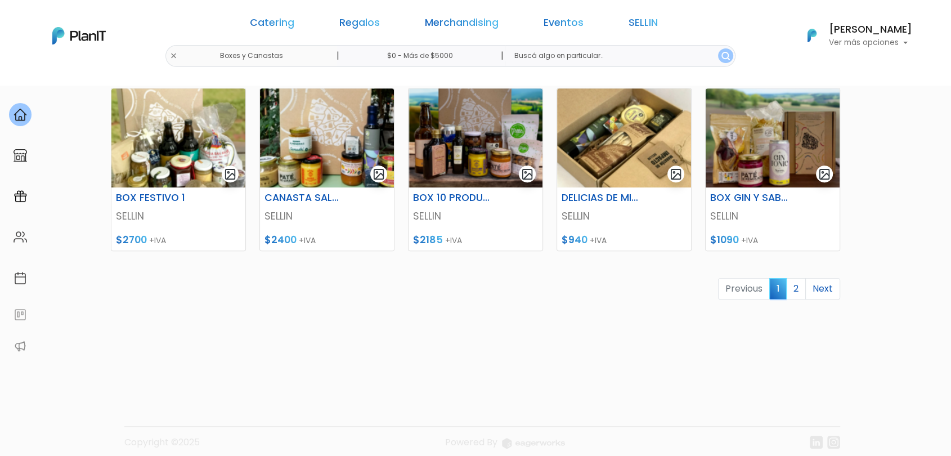
scroll to position [528, 0]
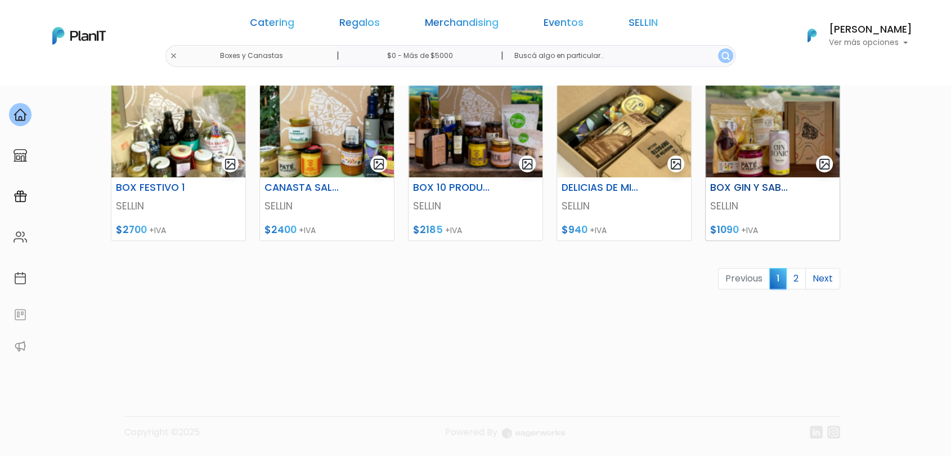
click at [772, 151] on img at bounding box center [773, 127] width 134 height 99
click at [214, 116] on img at bounding box center [178, 127] width 134 height 99
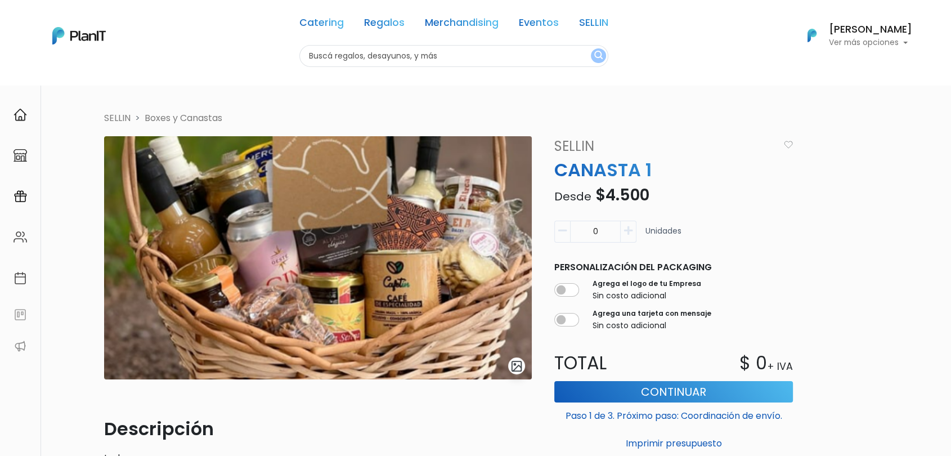
click at [516, 367] on img "submit" at bounding box center [516, 366] width 13 height 13
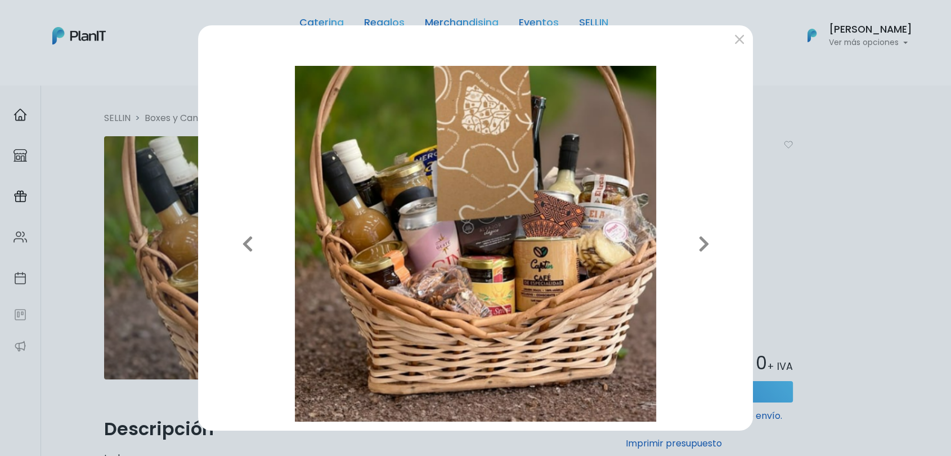
click at [816, 165] on div "Previous Next" at bounding box center [475, 228] width 951 height 456
click at [741, 44] on button "submit" at bounding box center [739, 39] width 18 height 18
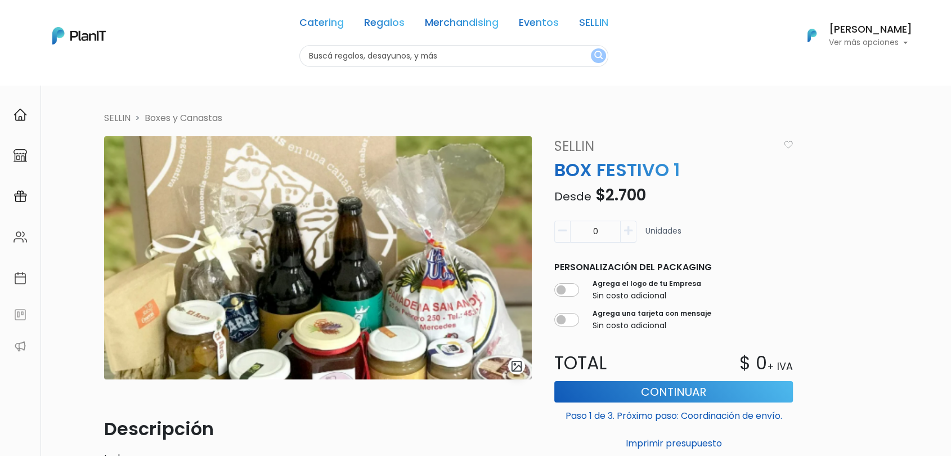
click at [520, 366] on img "submit" at bounding box center [516, 366] width 13 height 13
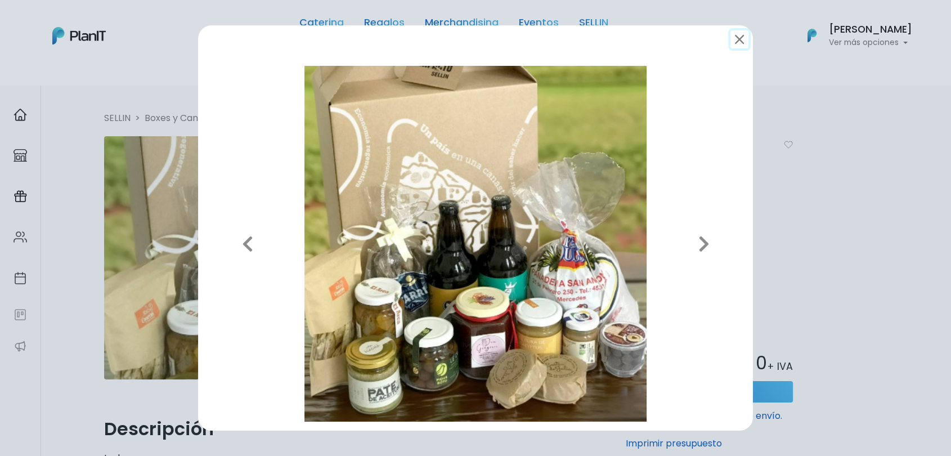
click at [739, 33] on button "submit" at bounding box center [739, 39] width 18 height 18
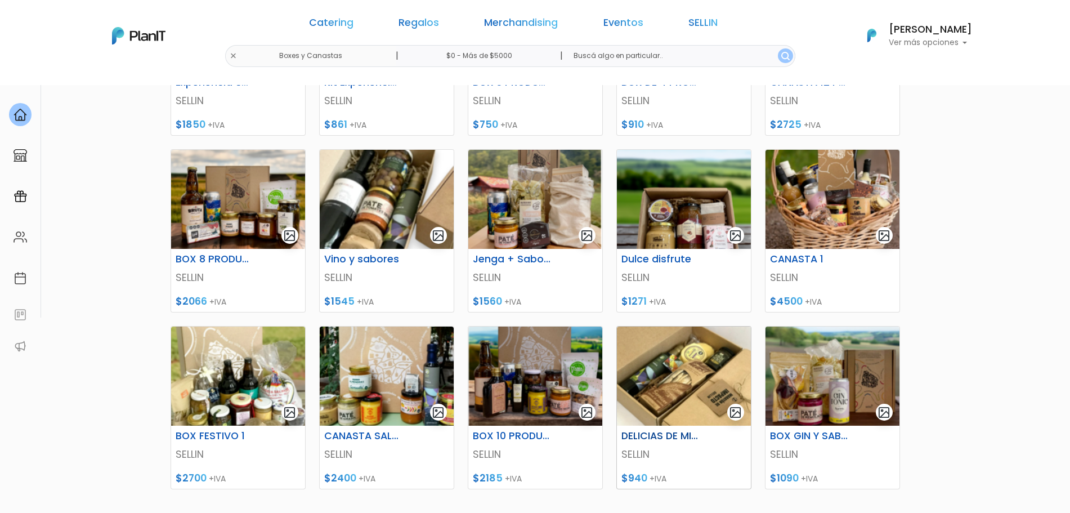
scroll to position [281, 0]
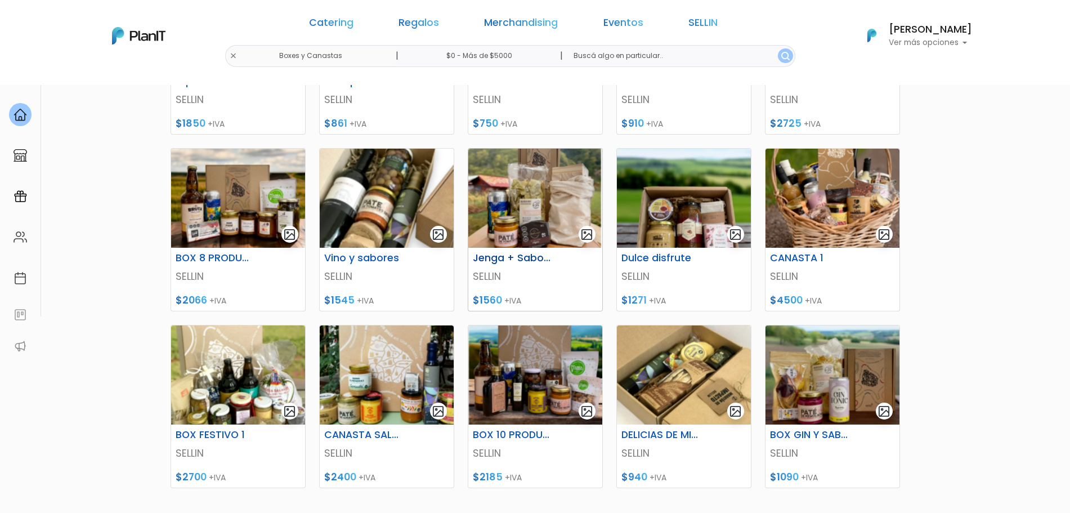
click at [558, 209] on img at bounding box center [535, 198] width 134 height 99
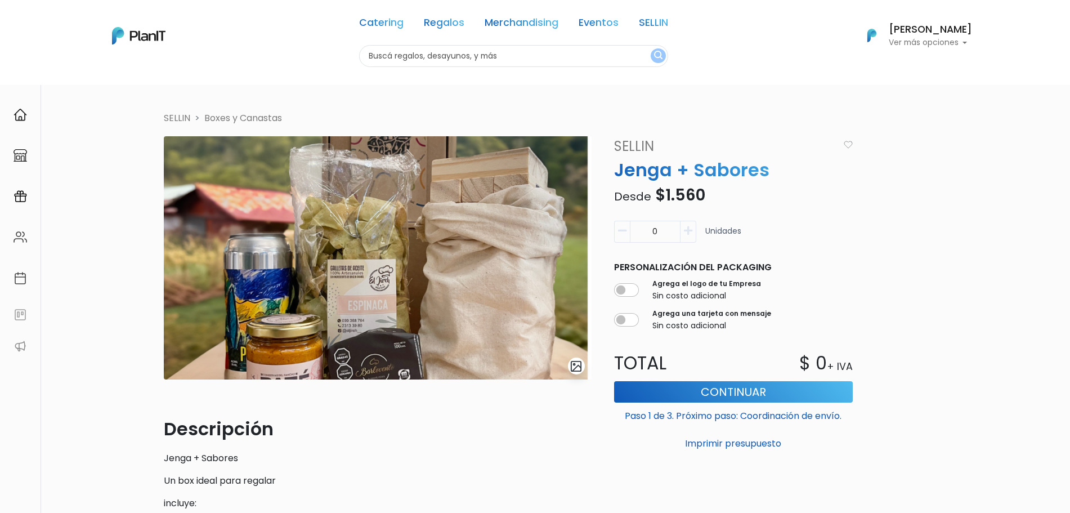
click at [576, 366] on img "submit" at bounding box center [575, 366] width 13 height 13
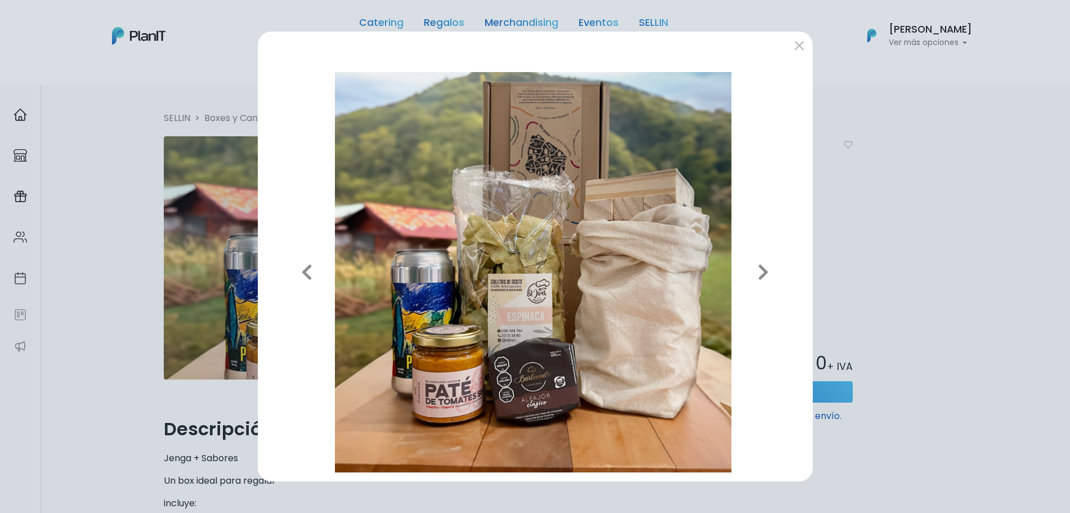
click at [847, 194] on div "Previous Next" at bounding box center [535, 256] width 1070 height 513
click at [799, 49] on button "submit" at bounding box center [799, 46] width 18 height 18
